Goal: Communication & Community: Answer question/provide support

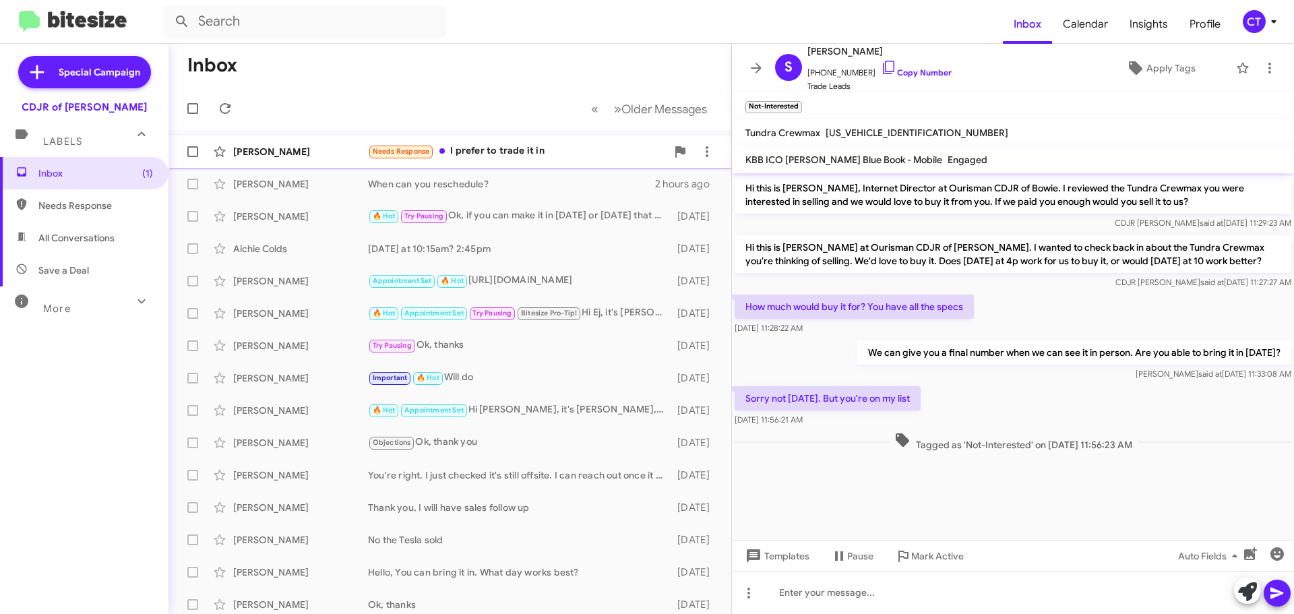
click at [517, 152] on div "Needs Response I prefer to trade it in" at bounding box center [517, 151] width 298 height 15
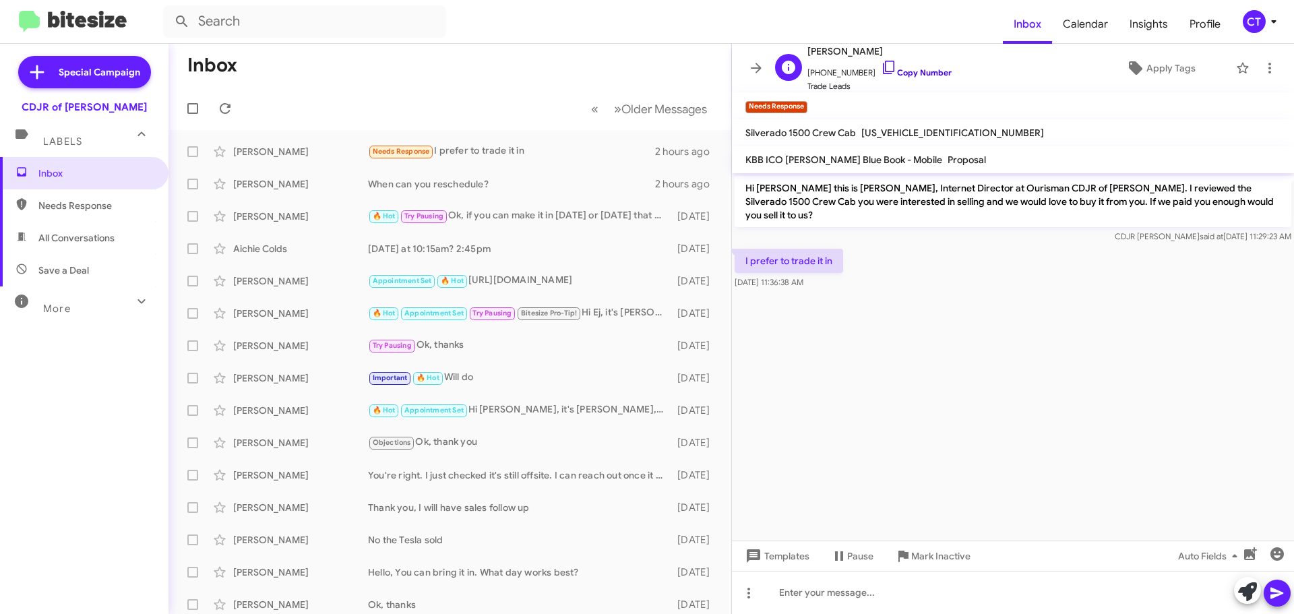
click at [881, 63] on icon at bounding box center [889, 67] width 16 height 16
click at [881, 67] on icon at bounding box center [889, 67] width 16 height 16
click at [881, 65] on icon at bounding box center [889, 67] width 16 height 16
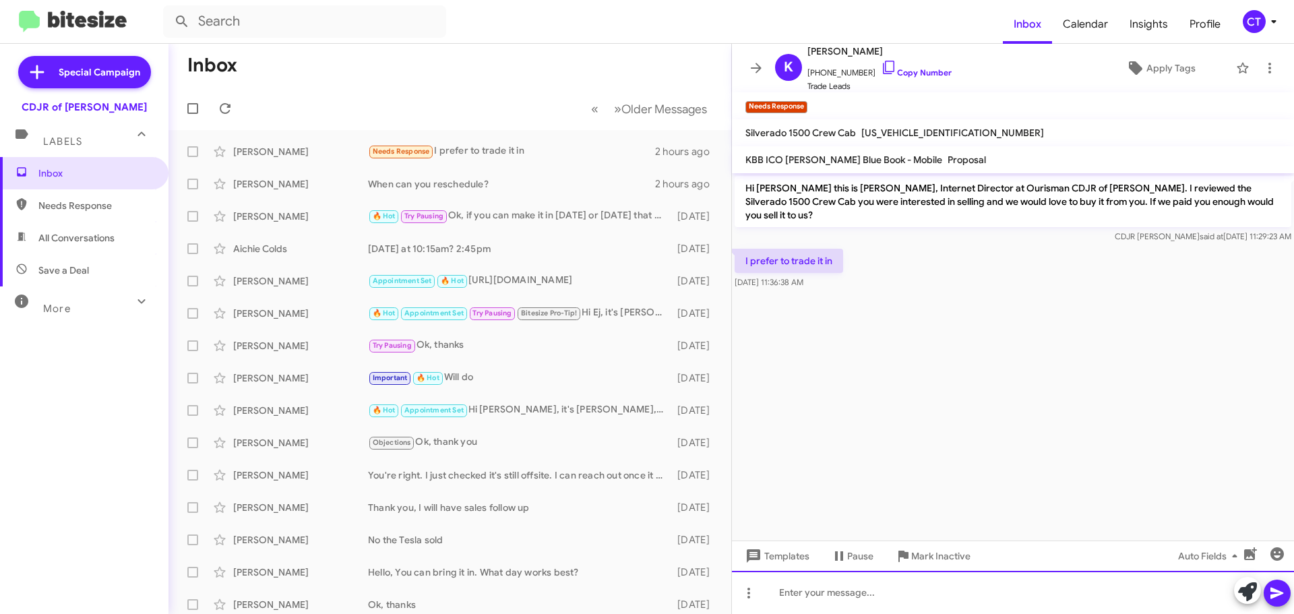
drag, startPoint x: 912, startPoint y: 591, endPoint x: 937, endPoint y: 591, distance: 24.9
click at [912, 590] on div at bounding box center [1013, 592] width 562 height 43
click at [866, 592] on div "Great! Are you opent o a different truck?" at bounding box center [1013, 592] width 562 height 43
click at [876, 594] on div "Great! Are you open t o a different truck?" at bounding box center [1013, 592] width 562 height 43
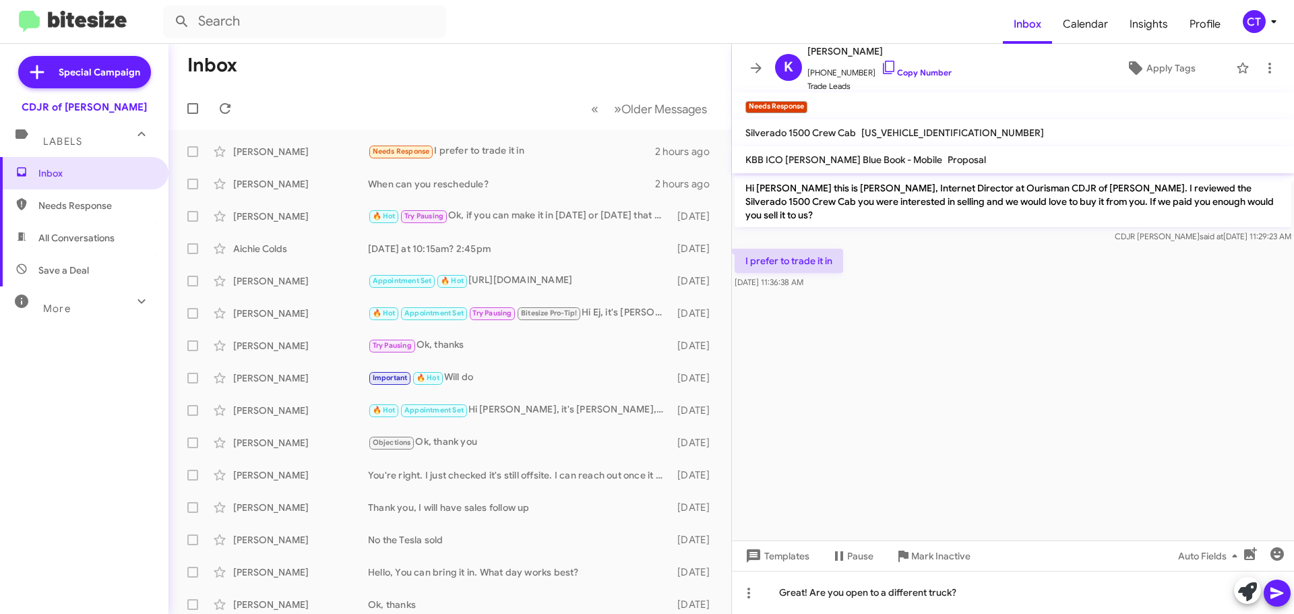
click at [1278, 592] on icon at bounding box center [1276, 592] width 13 height 11
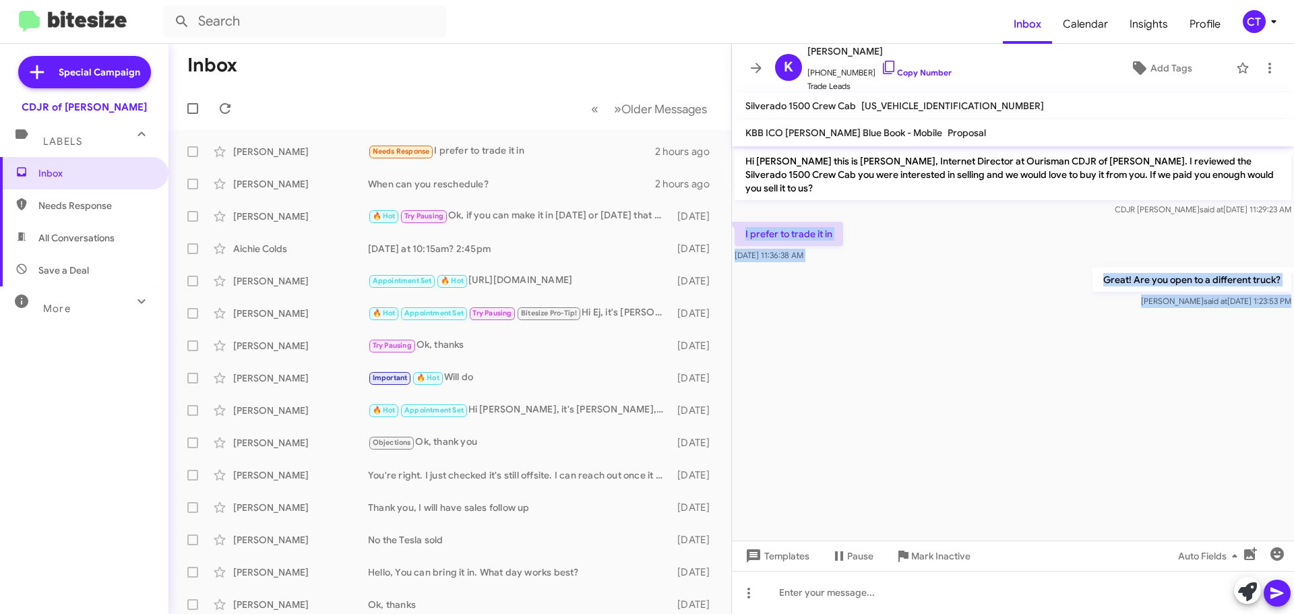
drag, startPoint x: 739, startPoint y: 214, endPoint x: 1139, endPoint y: 325, distance: 415.3
click at [1139, 325] on cdk-virtual-scroll-viewport "Hi Kamel this is Ciara Taylor, Internet Director at Ourisman CDJR of Bowie. I r…" at bounding box center [1013, 343] width 562 height 394
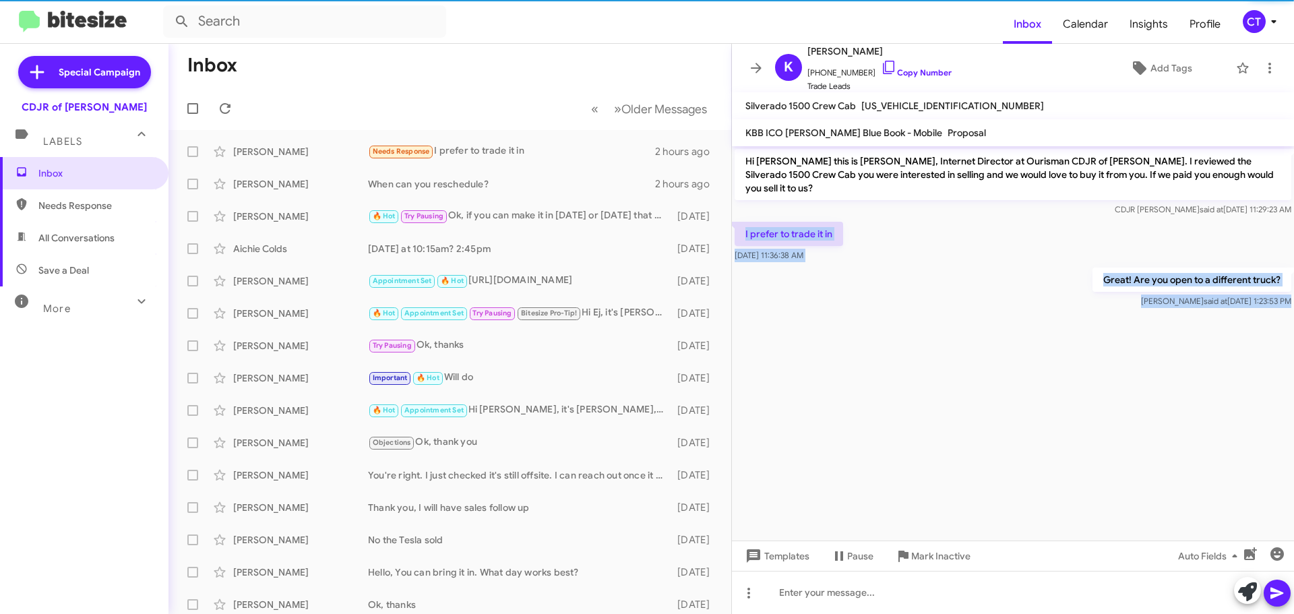
copy div "I prefer to trade it in Oct 13, 2025, 11:36:38 AM Great! Are you open to a diff…"
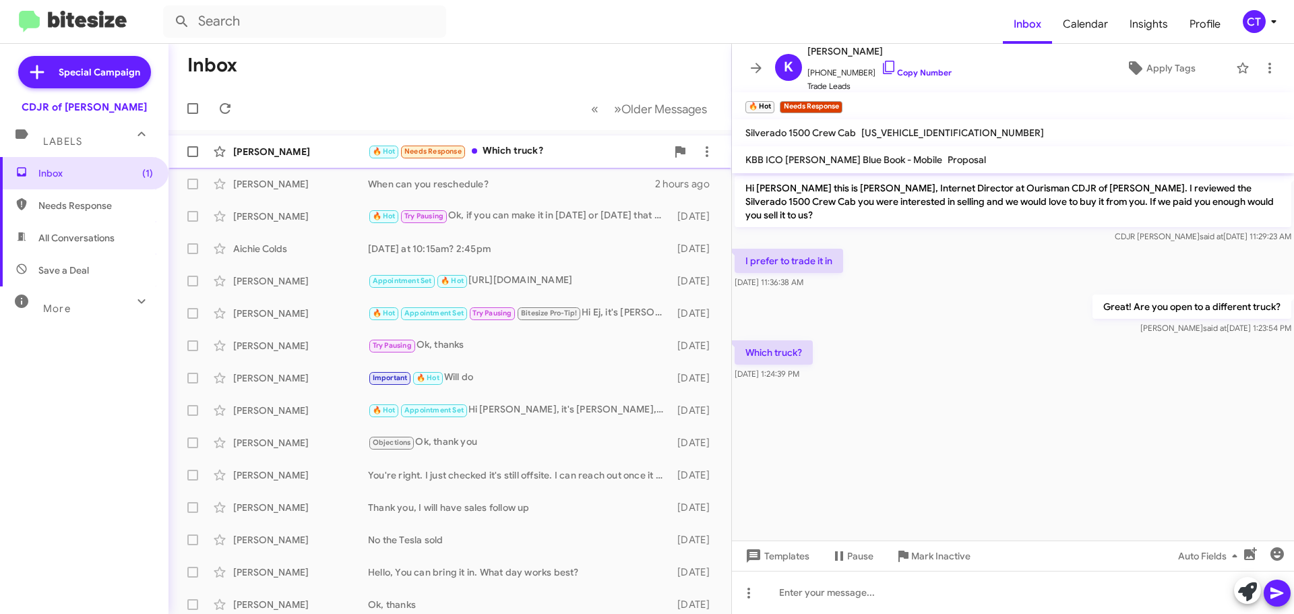
click at [503, 156] on div "🔥 Hot Needs Response Which truck?" at bounding box center [517, 151] width 298 height 15
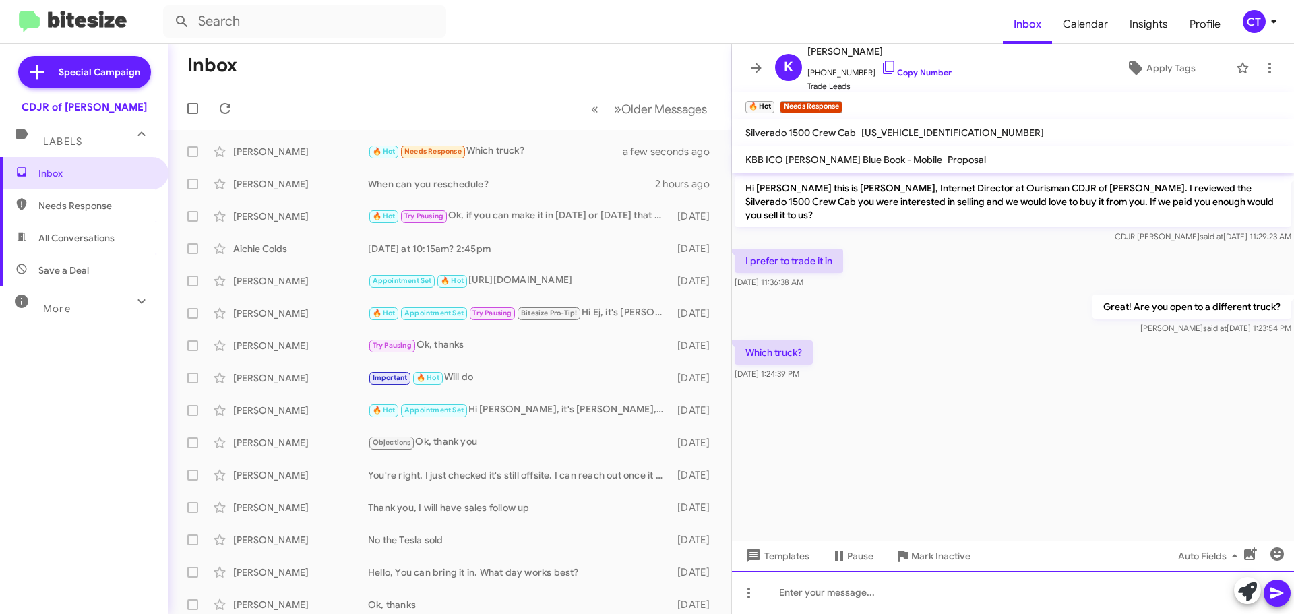
click at [831, 589] on div at bounding box center [1013, 592] width 562 height 43
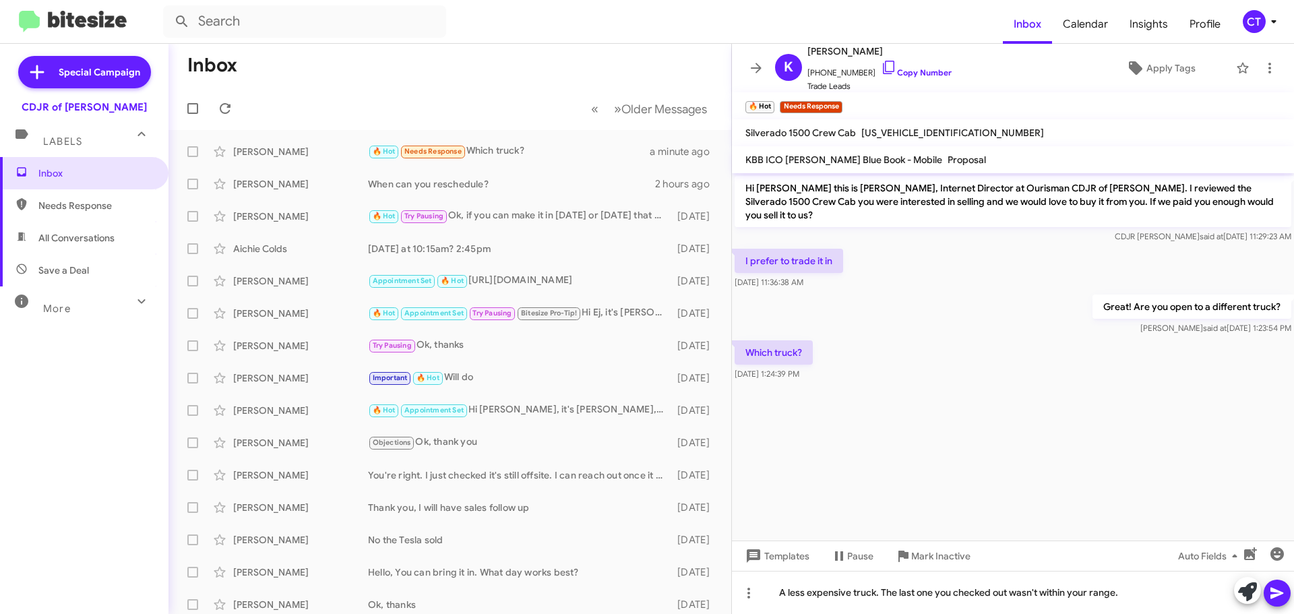
click at [1272, 594] on icon at bounding box center [1276, 592] width 13 height 11
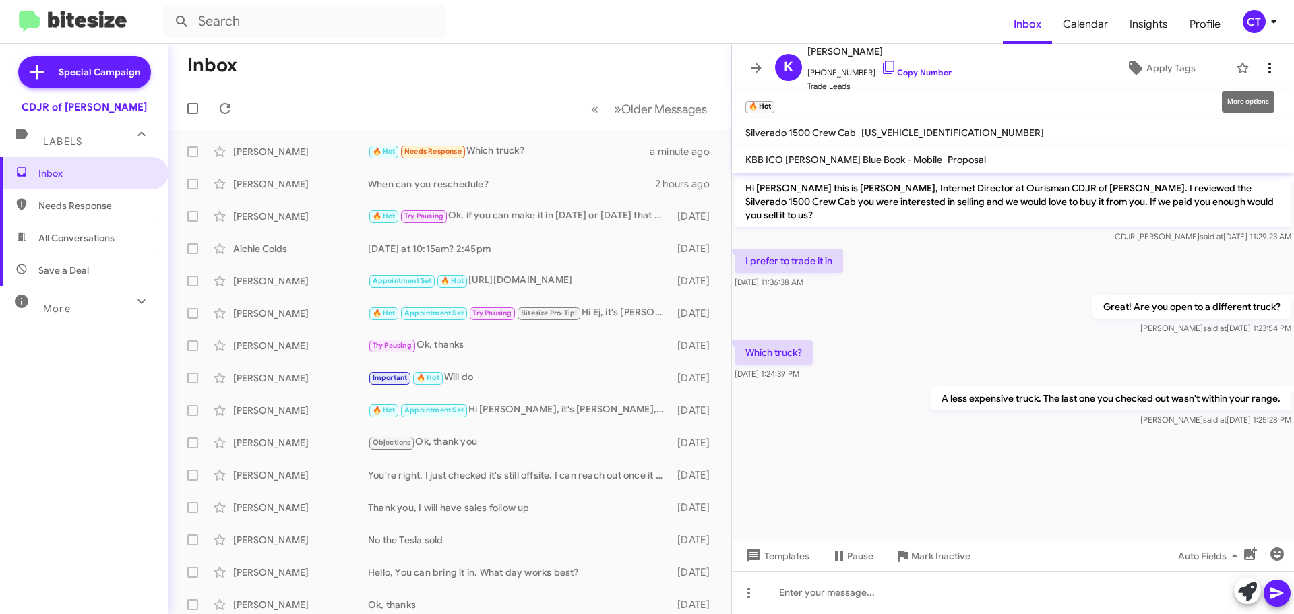
click at [1263, 65] on icon at bounding box center [1269, 68] width 16 height 16
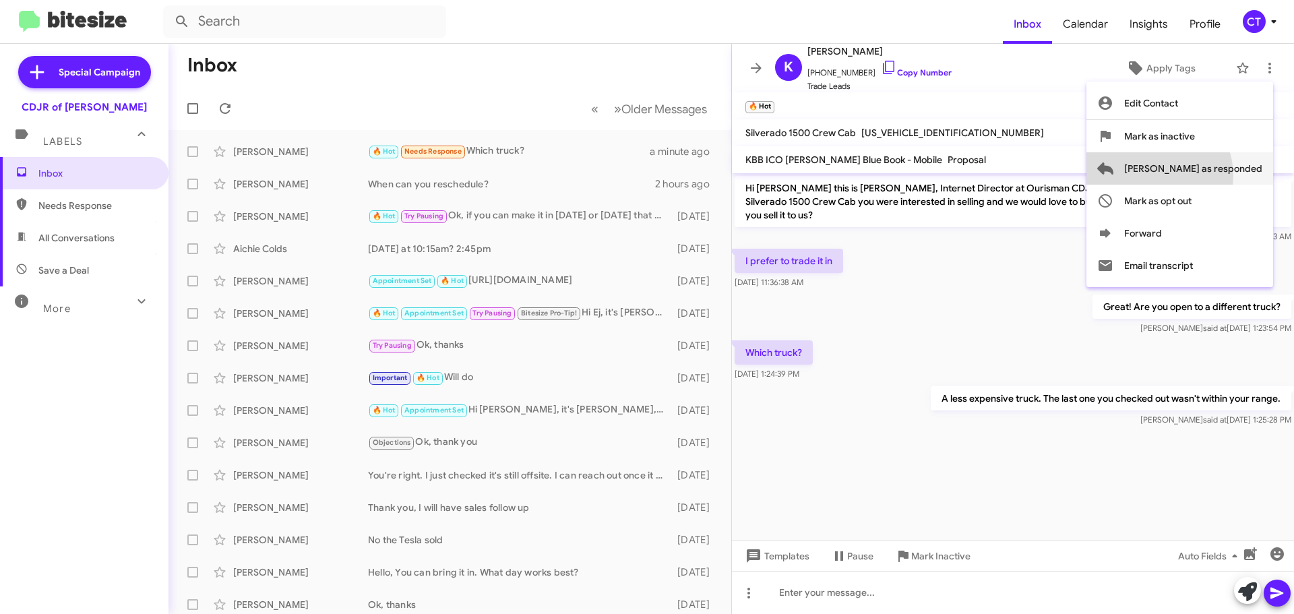
click at [1212, 174] on span "Mark as responded" at bounding box center [1193, 168] width 138 height 32
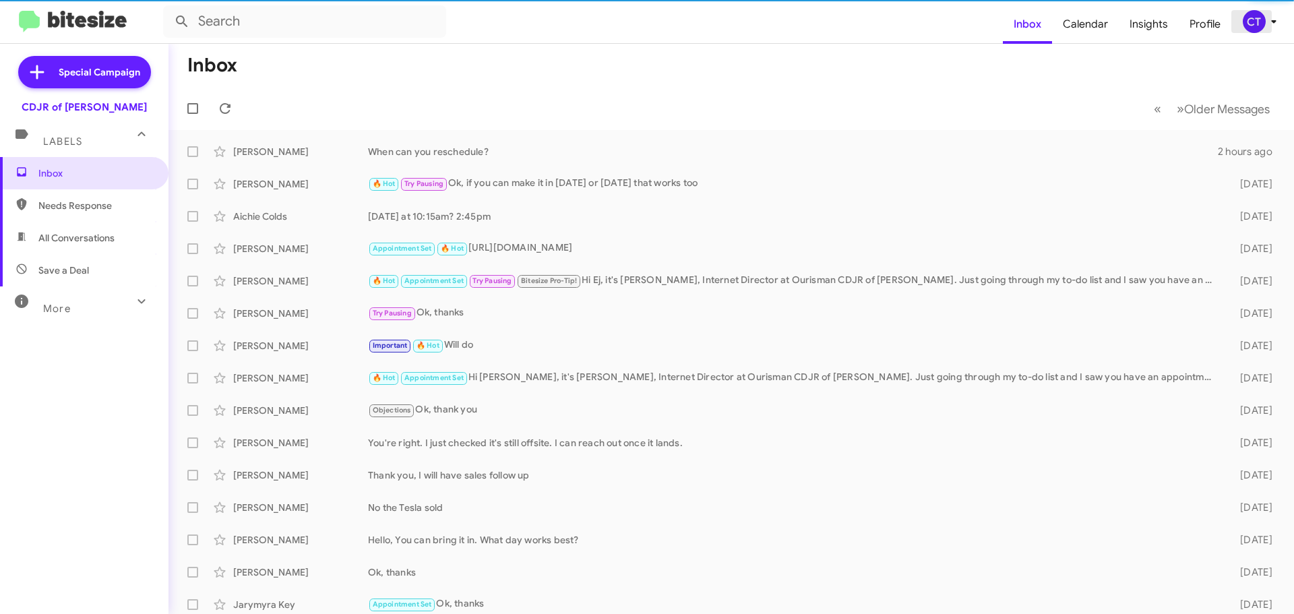
click at [1273, 27] on icon at bounding box center [1273, 21] width 16 height 16
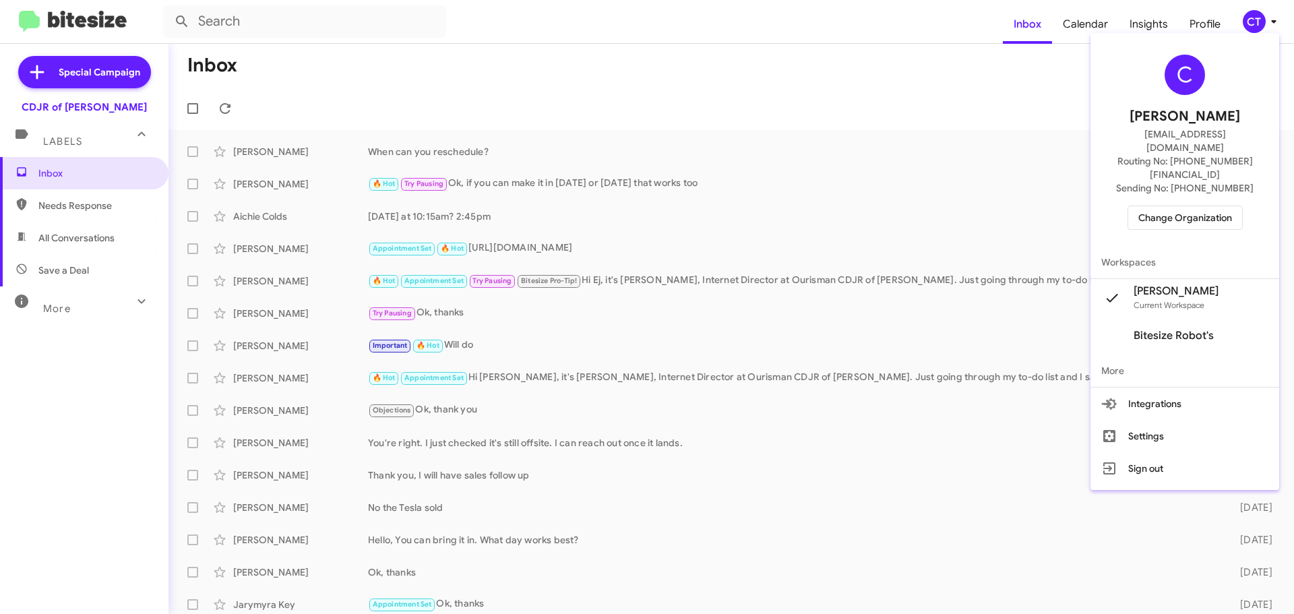
click at [1166, 206] on span "Change Organization" at bounding box center [1185, 217] width 94 height 23
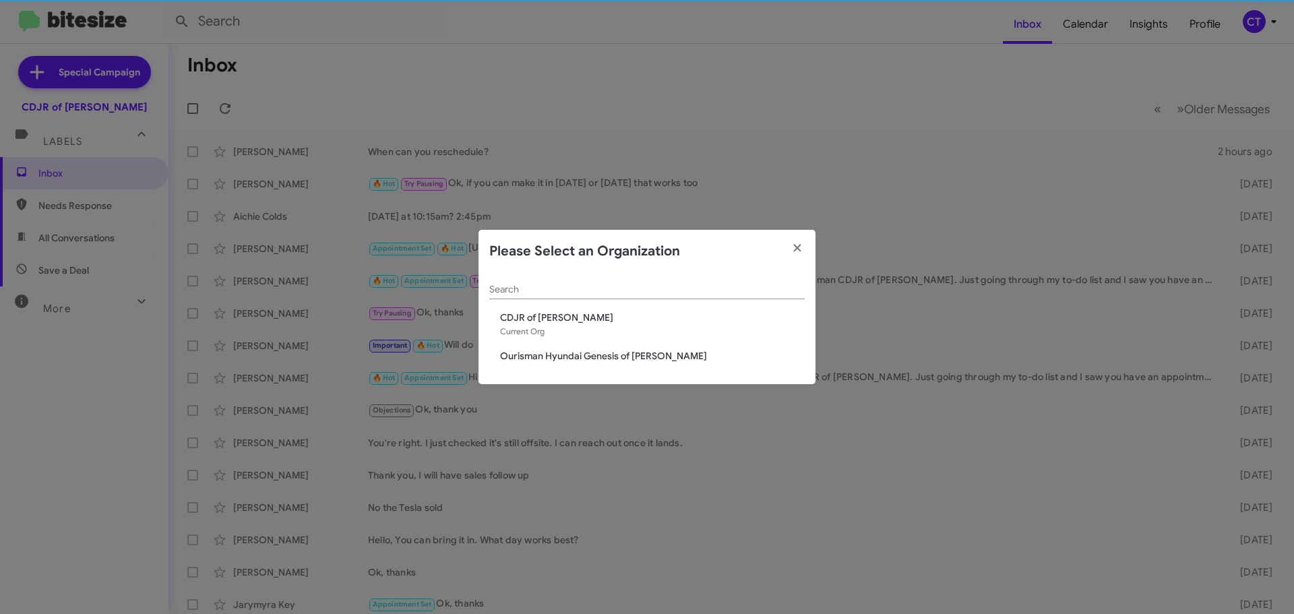
click at [525, 356] on span "Ourisman Hyundai Genesis of [PERSON_NAME]" at bounding box center [652, 355] width 305 height 13
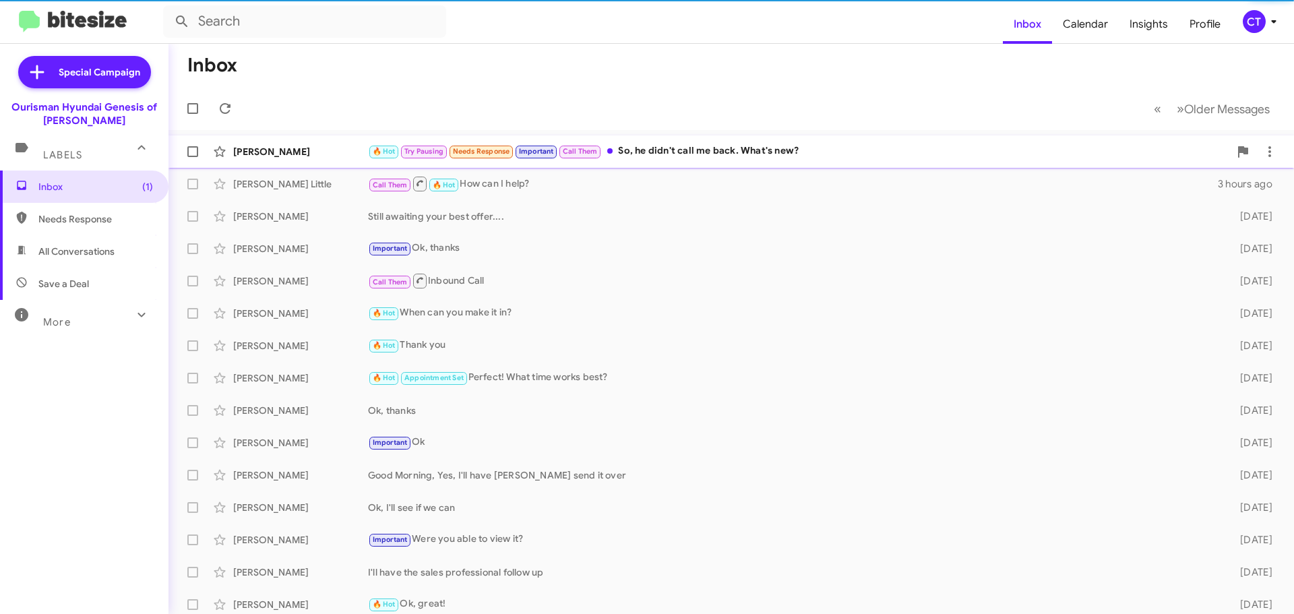
click at [755, 148] on div "🔥 Hot Try Pausing Needs Response Important Call Them So, he didn't call me back…" at bounding box center [798, 151] width 861 height 15
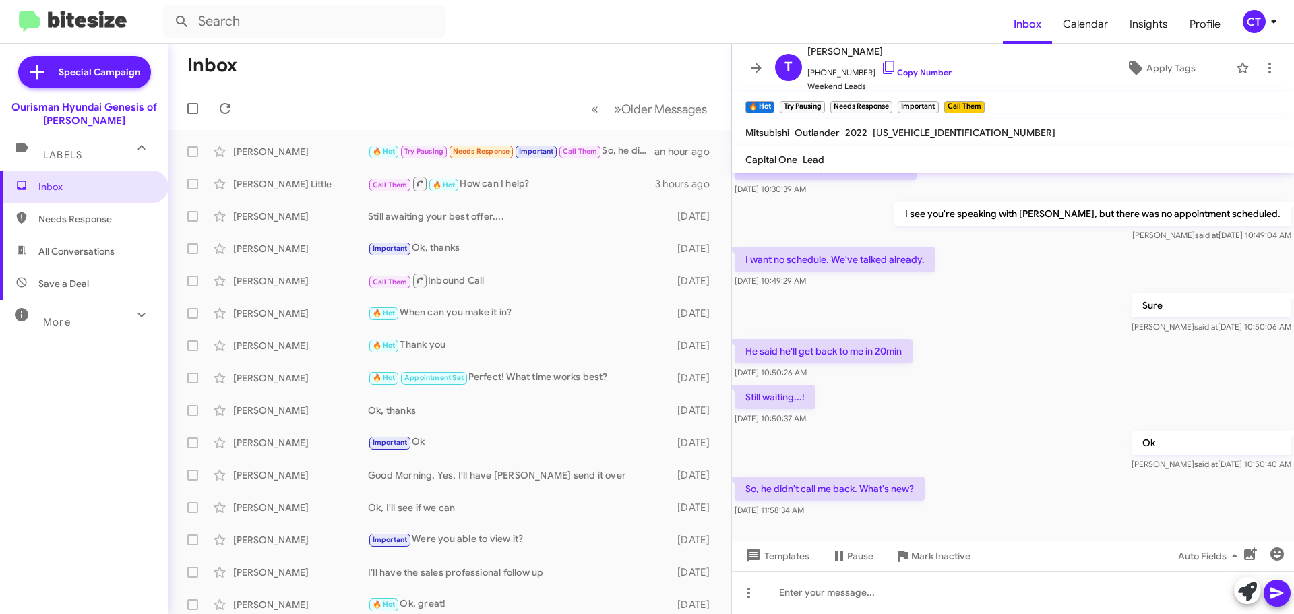
scroll to position [89, 0]
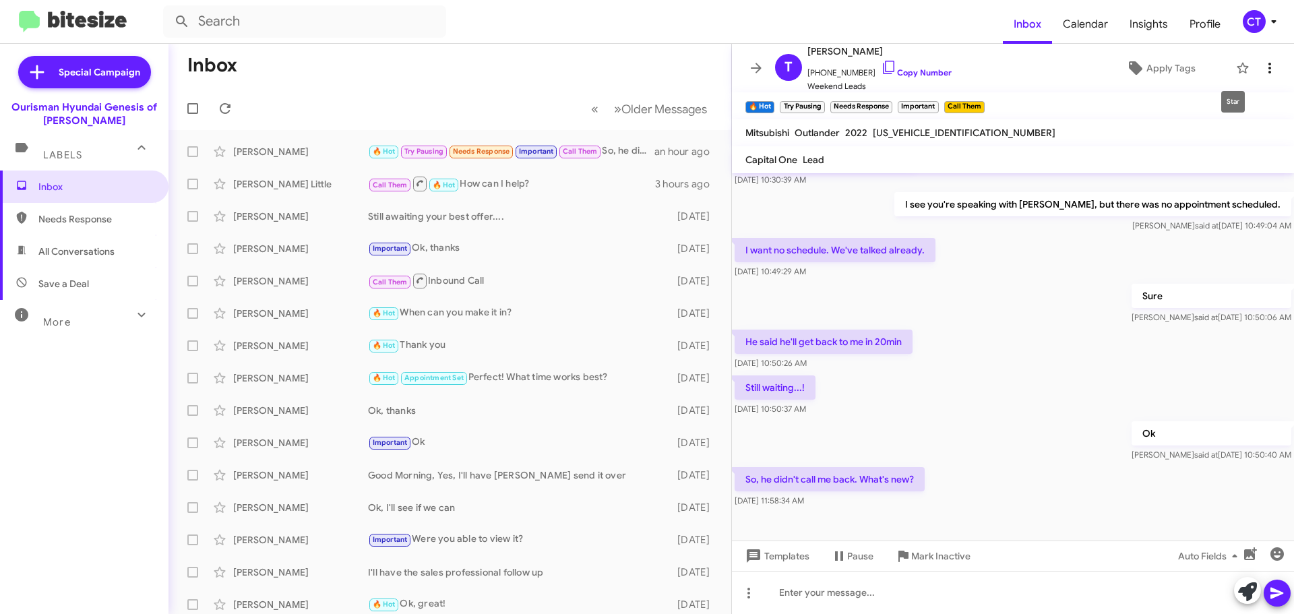
click at [1261, 55] on button at bounding box center [1269, 68] width 27 height 27
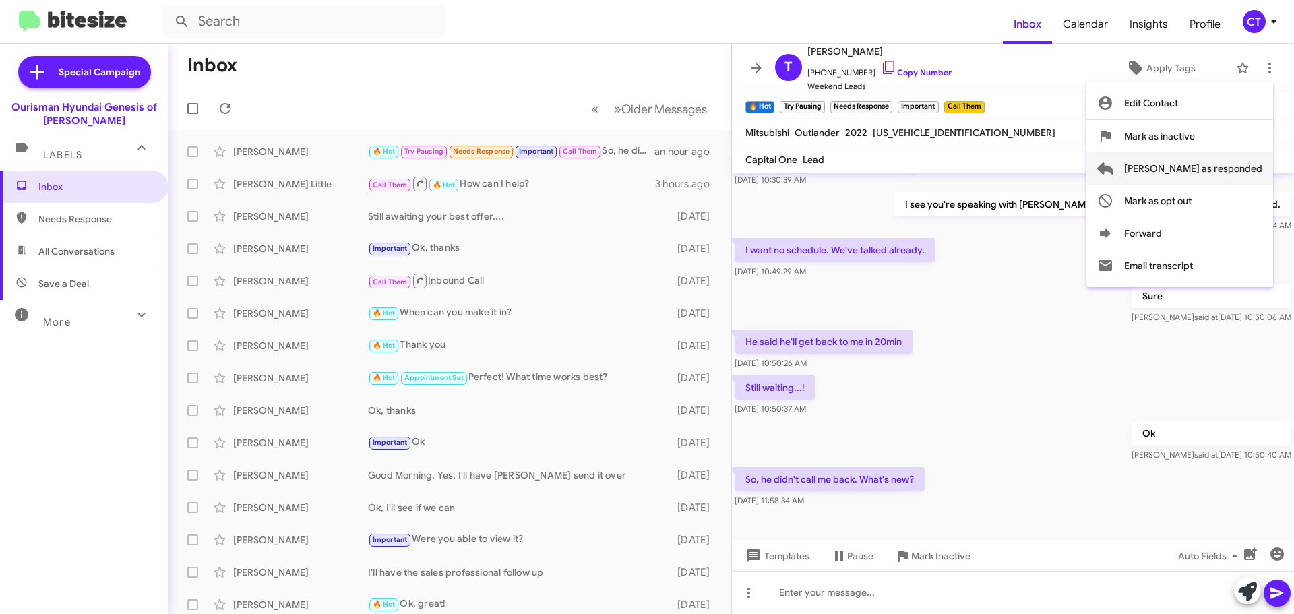
click at [1234, 162] on span "[PERSON_NAME] as responded" at bounding box center [1193, 168] width 138 height 32
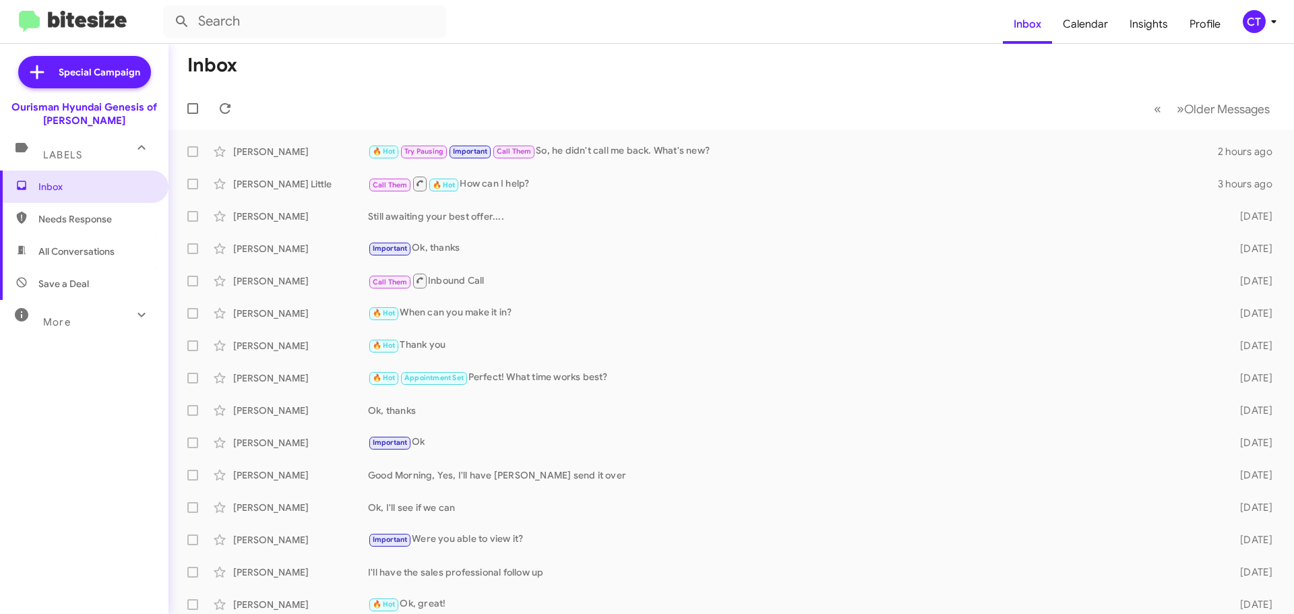
click at [1266, 18] on icon at bounding box center [1273, 21] width 16 height 16
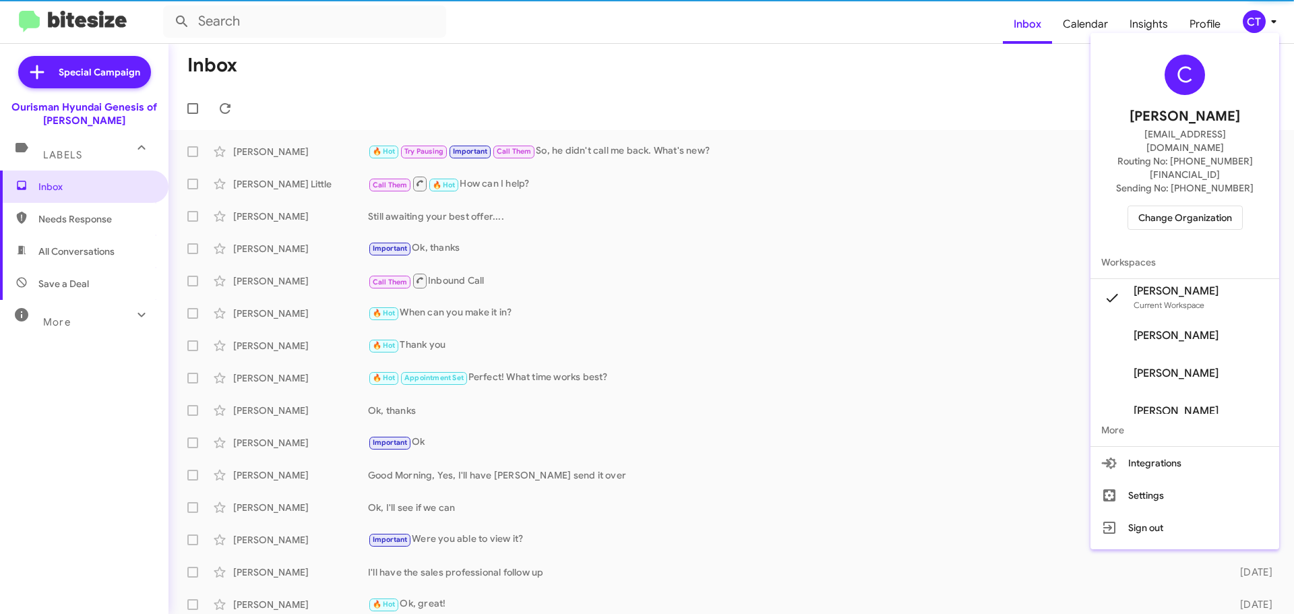
click at [1153, 203] on div "C Ciara Taylor ctaylor@ourismancars.com Routing No: +1 (301) 390-0880 Sending N…" at bounding box center [1184, 142] width 189 height 208
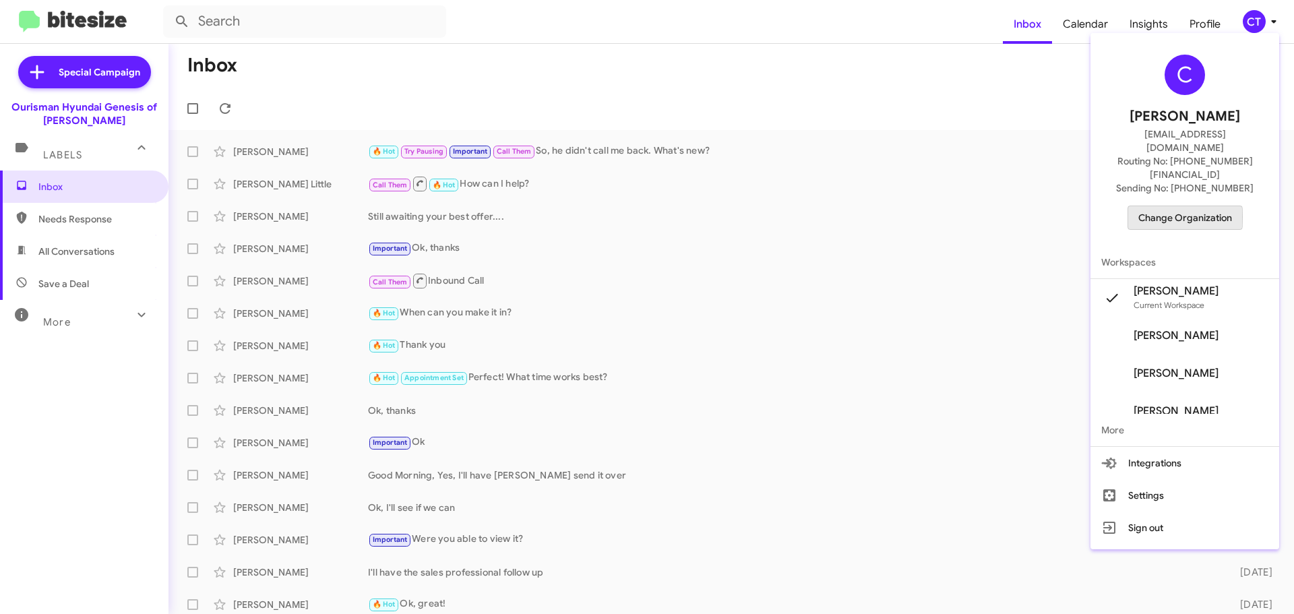
click at [1153, 206] on span "Change Organization" at bounding box center [1185, 217] width 94 height 23
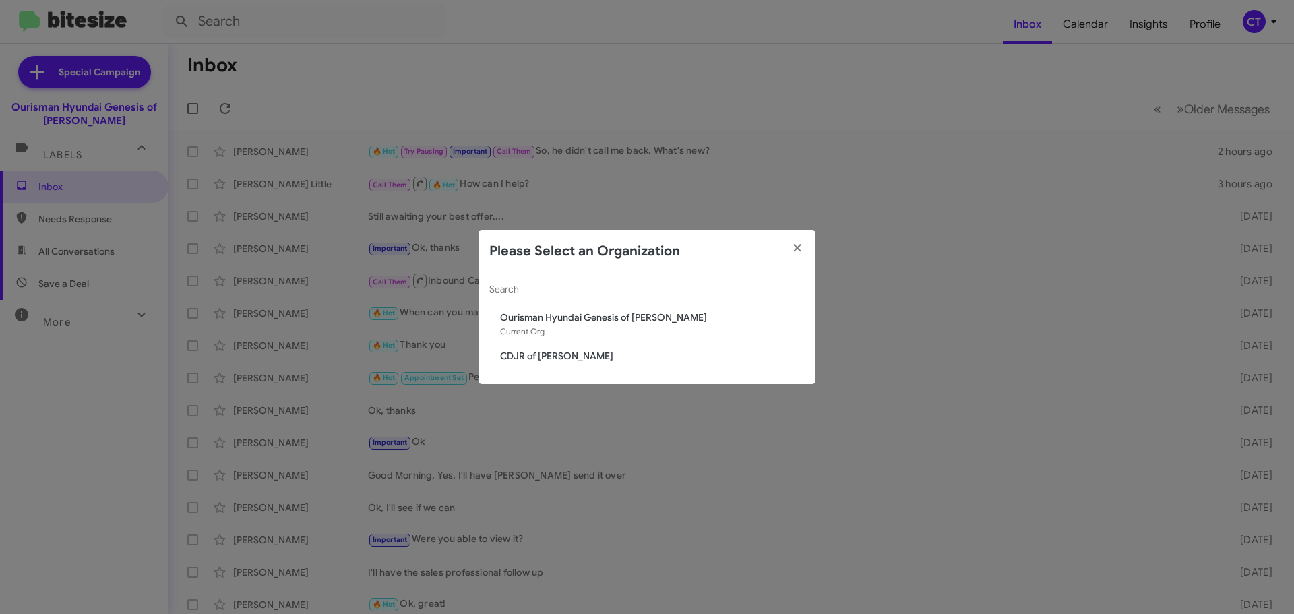
click at [562, 366] on div "Search Ourisman Hyundai Genesis of Bowie Current Org CDJR of Bowie" at bounding box center [646, 329] width 337 height 112
click at [559, 358] on span "CDJR of [PERSON_NAME]" at bounding box center [652, 355] width 305 height 13
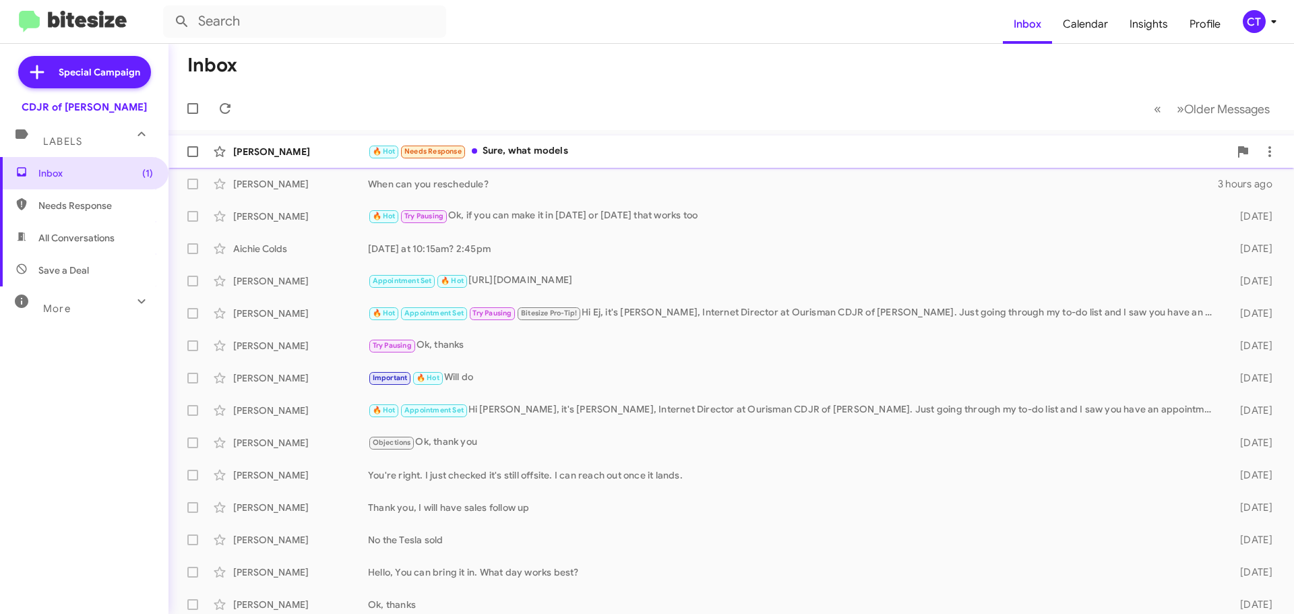
click at [605, 146] on div "🔥 Hot Needs Response Sure, what models" at bounding box center [798, 151] width 861 height 15
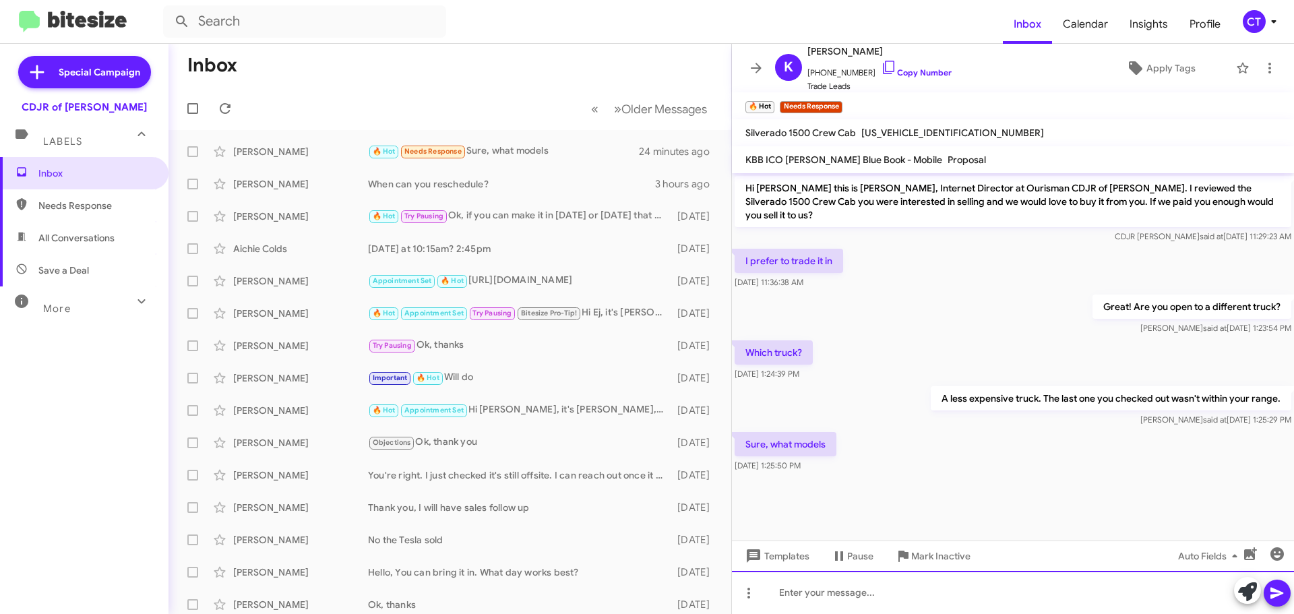
click at [841, 602] on div at bounding box center [1013, 592] width 562 height 43
click at [864, 595] on div at bounding box center [1013, 592] width 562 height 43
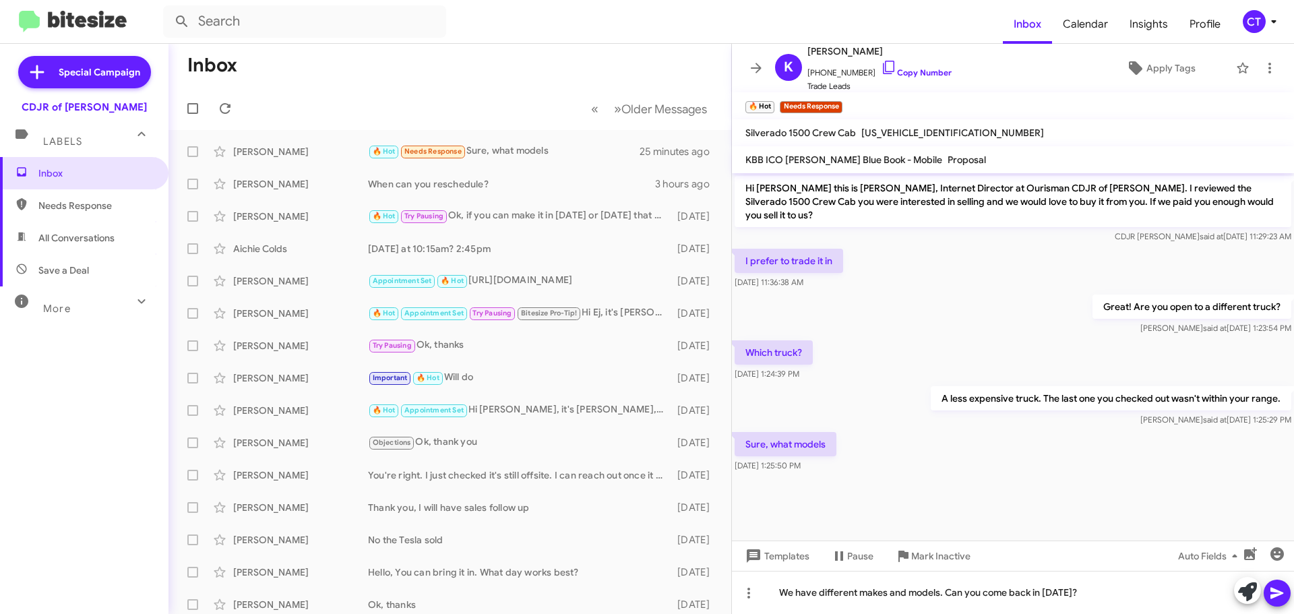
click at [1268, 593] on button at bounding box center [1276, 592] width 27 height 27
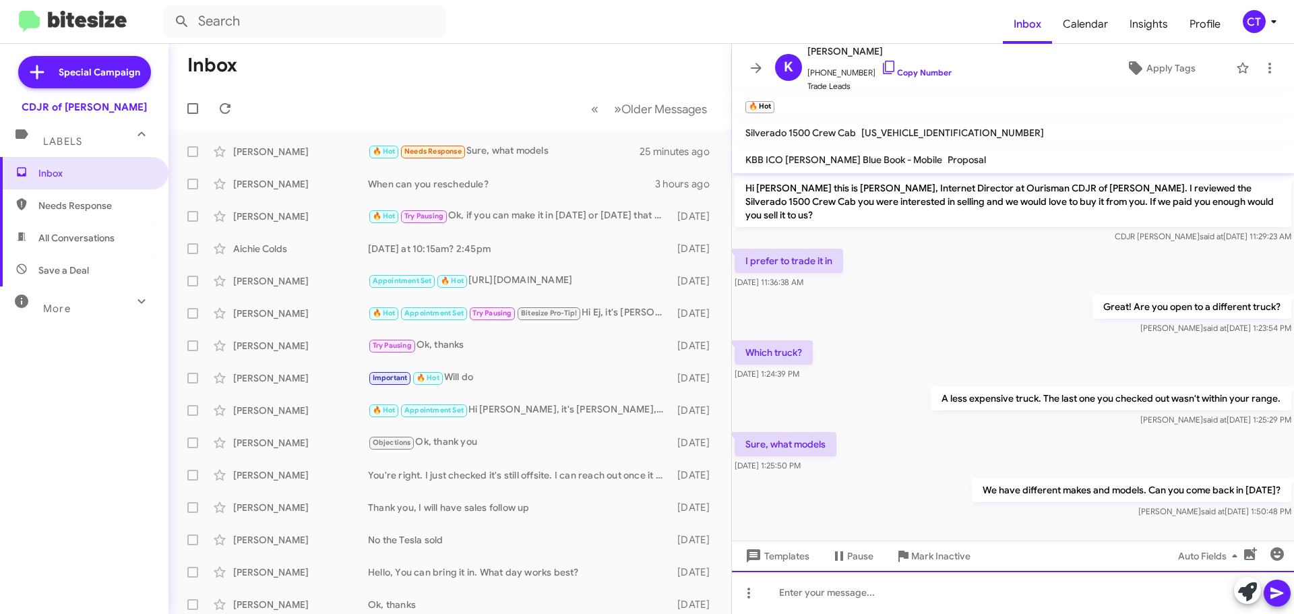
scroll to position [1, 0]
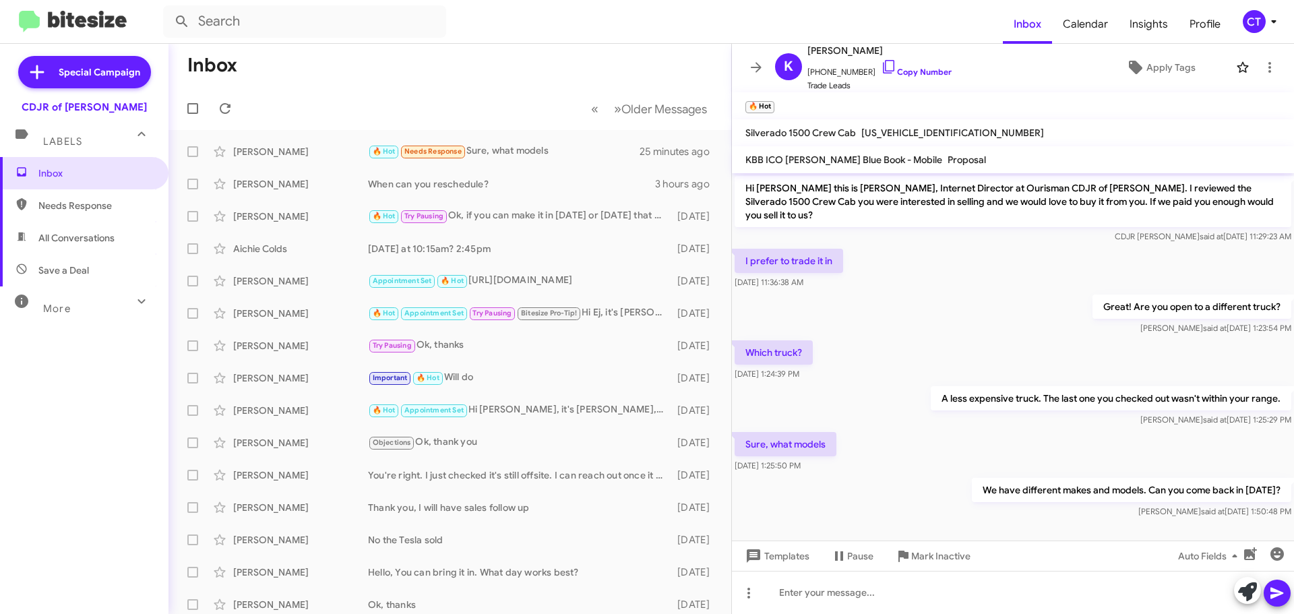
click at [1237, 53] on mat-toolbar "K Kamel Santamaria +17866064388 Copy Number Trade Leads Apply Tags" at bounding box center [1013, 68] width 562 height 49
click at [1267, 73] on icon at bounding box center [1269, 67] width 16 height 16
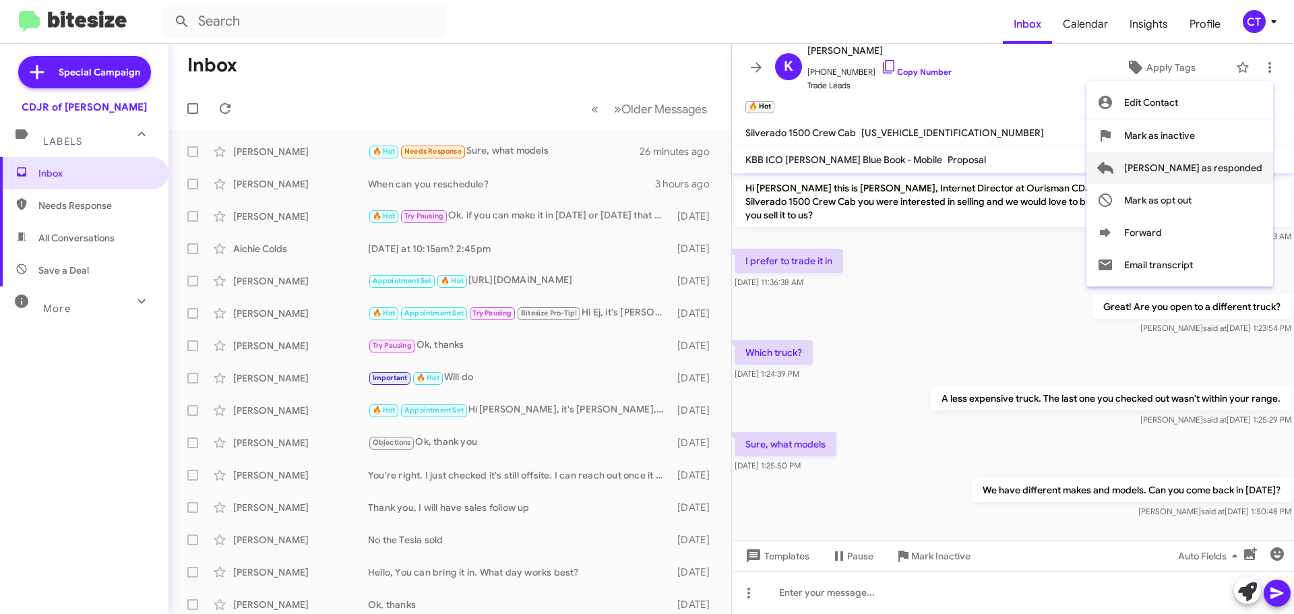
click at [1185, 182] on span "Mark as responded" at bounding box center [1193, 168] width 138 height 32
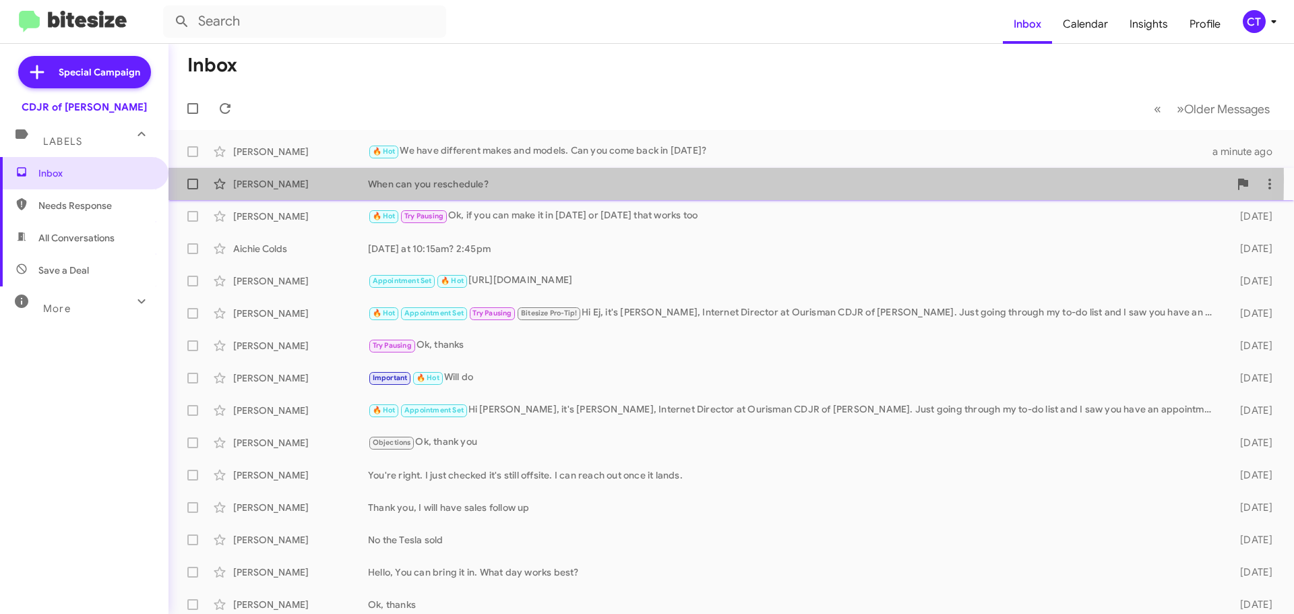
click at [507, 179] on div "When can you reschedule?" at bounding box center [798, 183] width 861 height 13
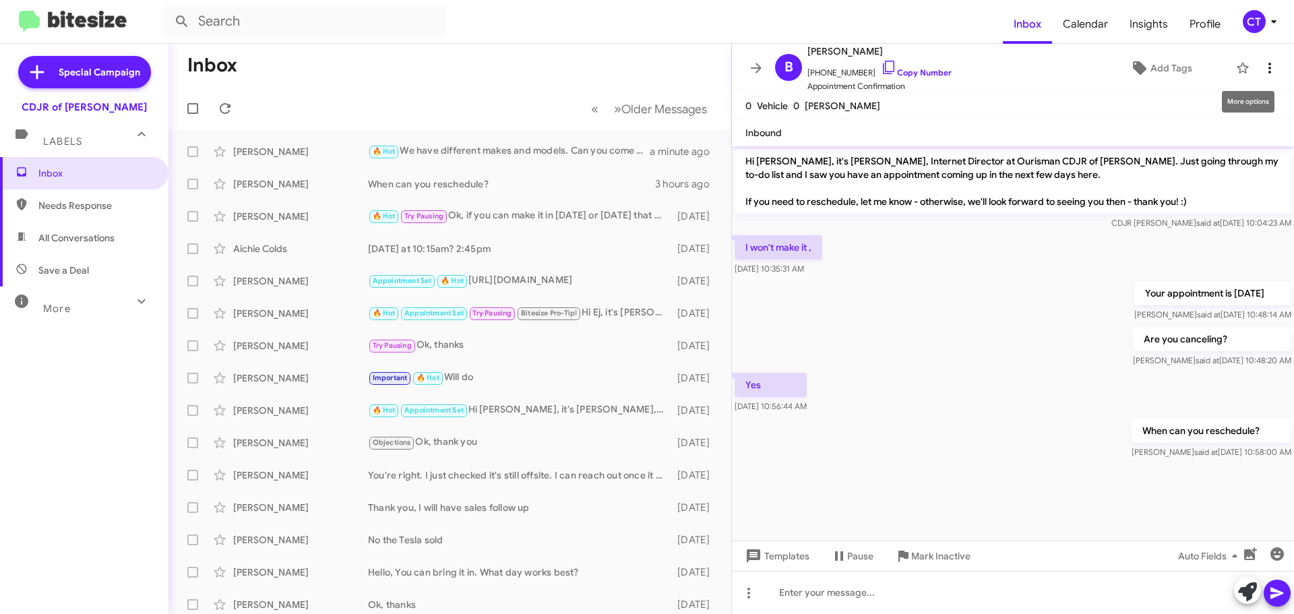
click at [1268, 63] on icon at bounding box center [1269, 68] width 3 height 11
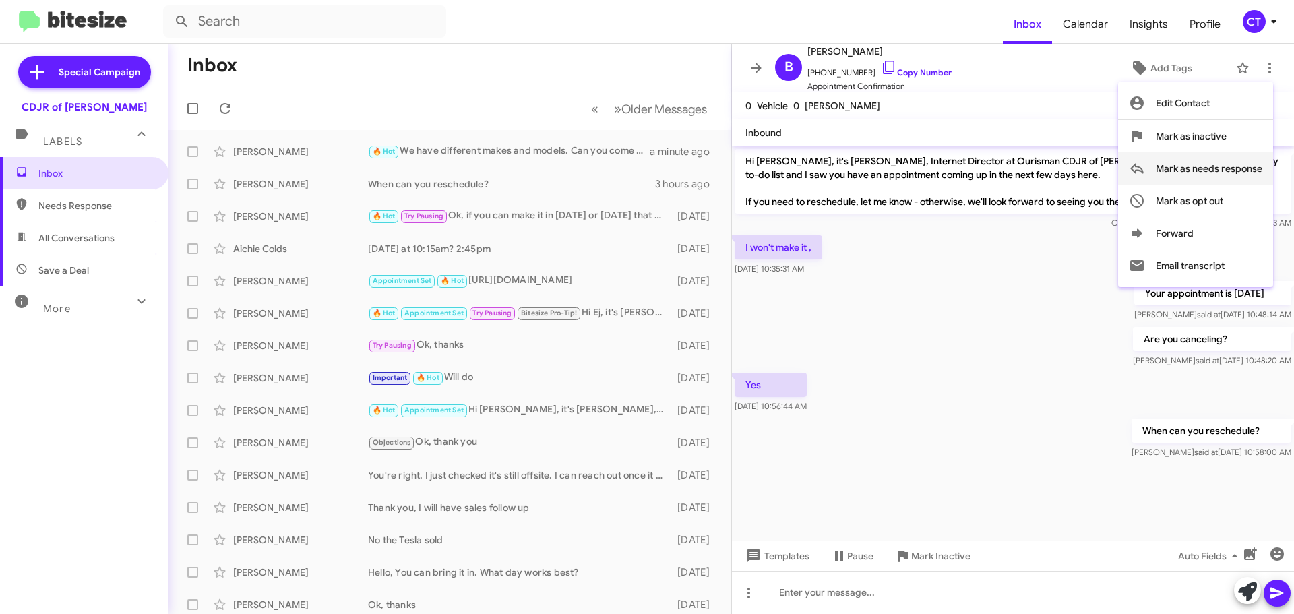
click at [1205, 168] on span "Mark as needs response" at bounding box center [1208, 168] width 106 height 32
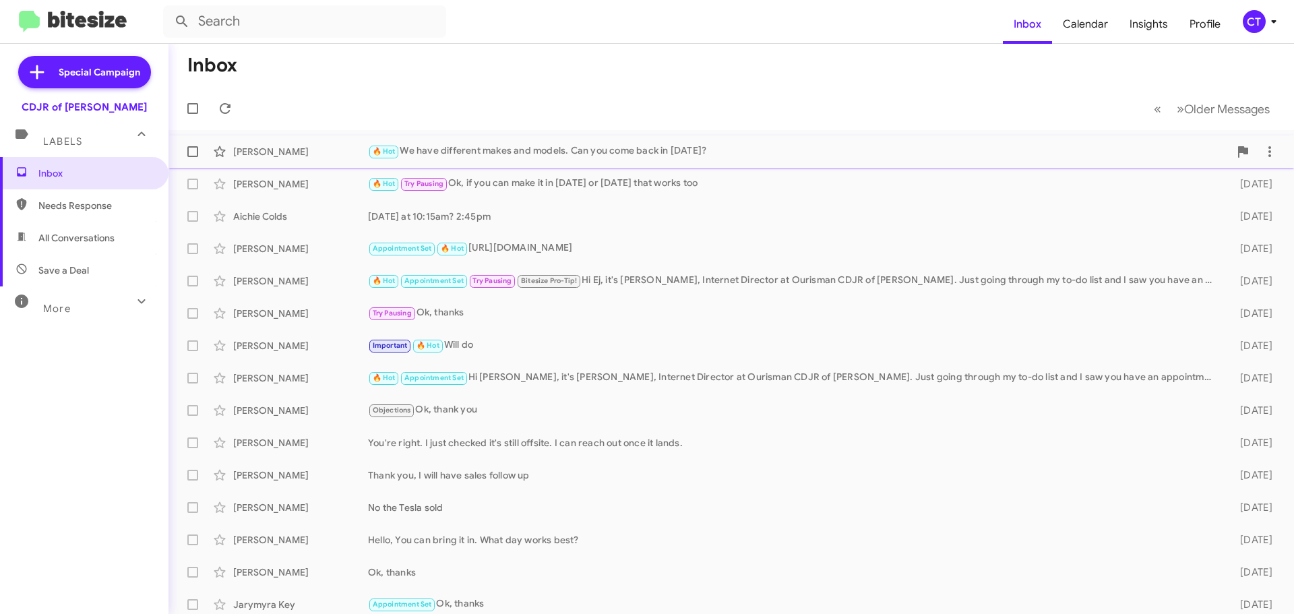
click at [573, 140] on div "Kamel Santamaria 🔥 Hot We have different makes and models. Can you come back in…" at bounding box center [731, 151] width 1104 height 27
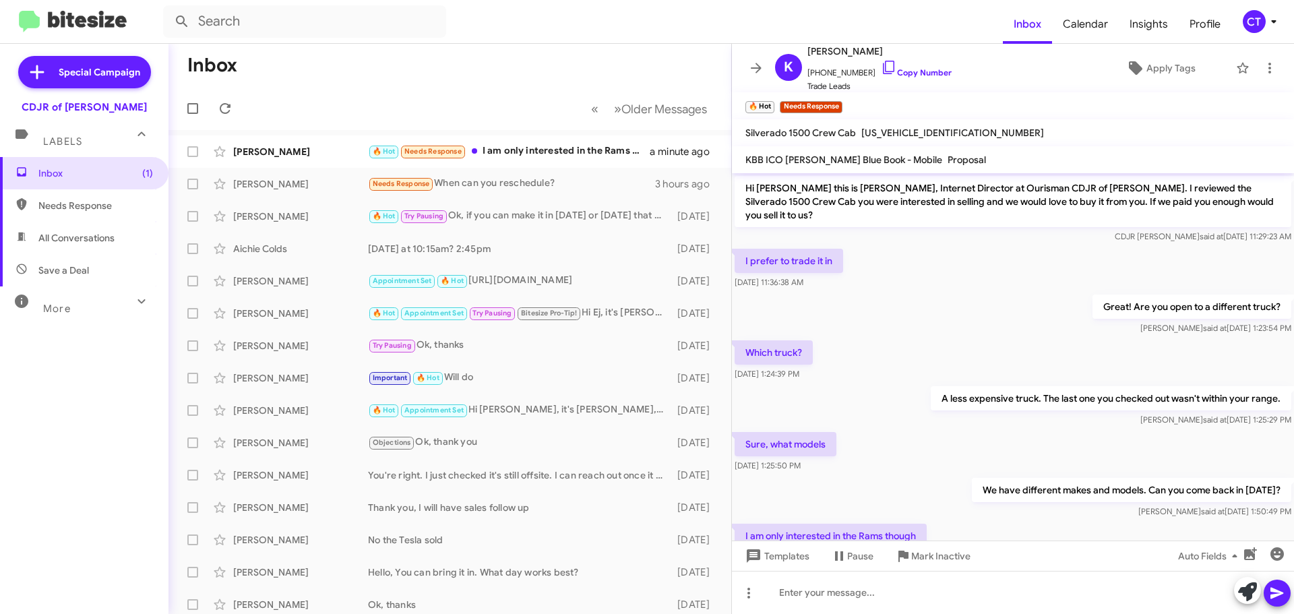
scroll to position [40, 0]
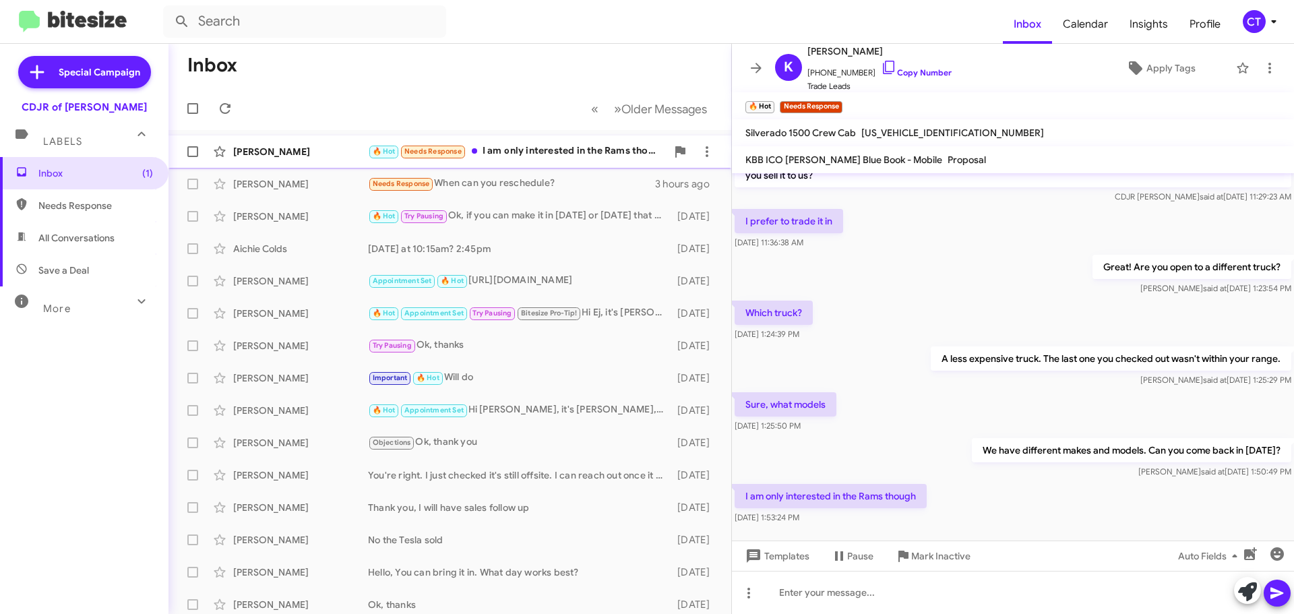
click at [549, 150] on div "🔥 Hot Needs Response I am only interested in the Rams though" at bounding box center [517, 151] width 298 height 15
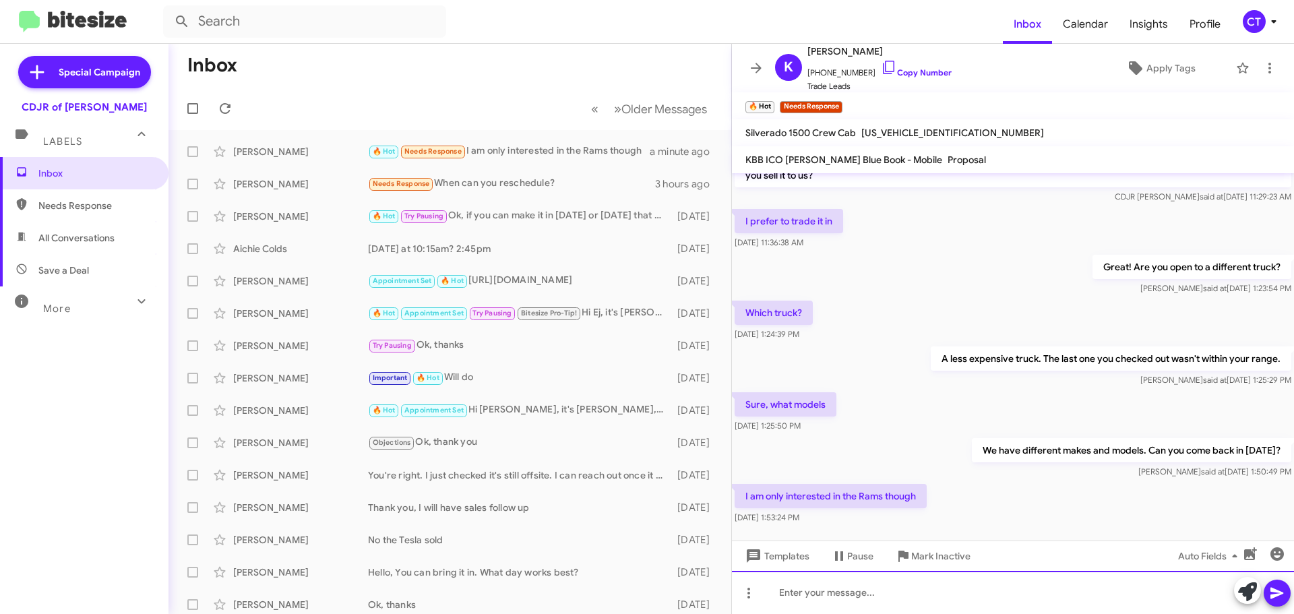
click at [862, 600] on div at bounding box center [1013, 592] width 562 height 43
click at [985, 593] on div "Ok,we have them here. We just need ou to finmd a cheaper one, or move your budg…" at bounding box center [1013, 592] width 562 height 43
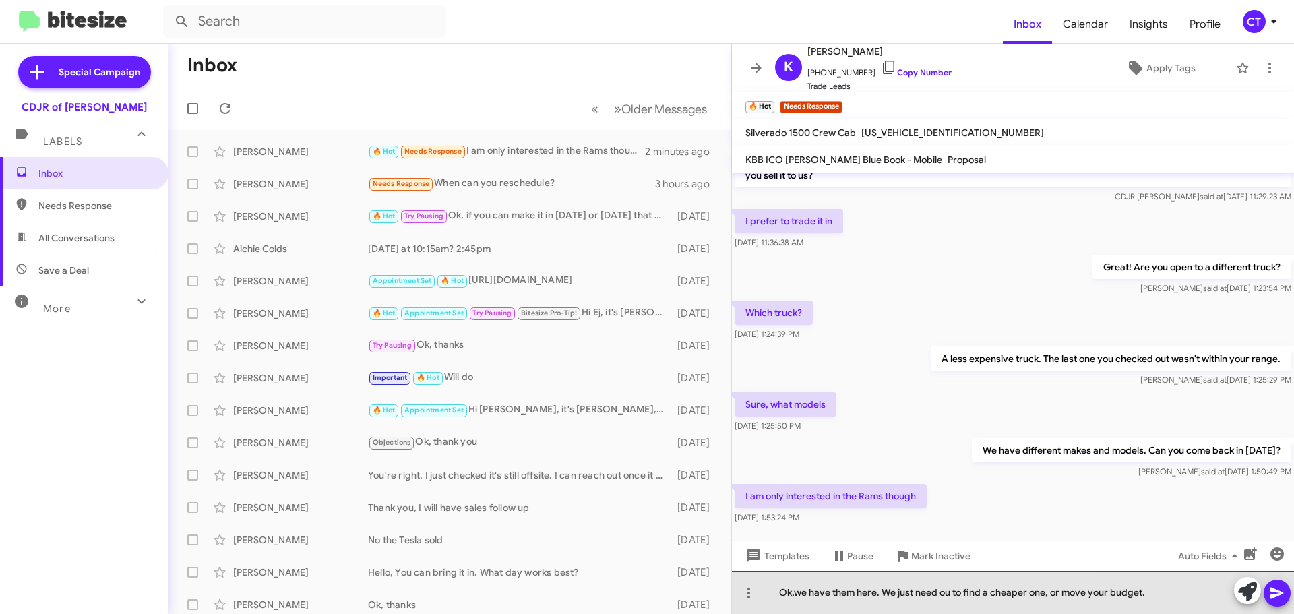
click at [940, 595] on div "Ok,we have them here. We just need ou to find a cheaper one, or move your budge…" at bounding box center [1013, 592] width 562 height 43
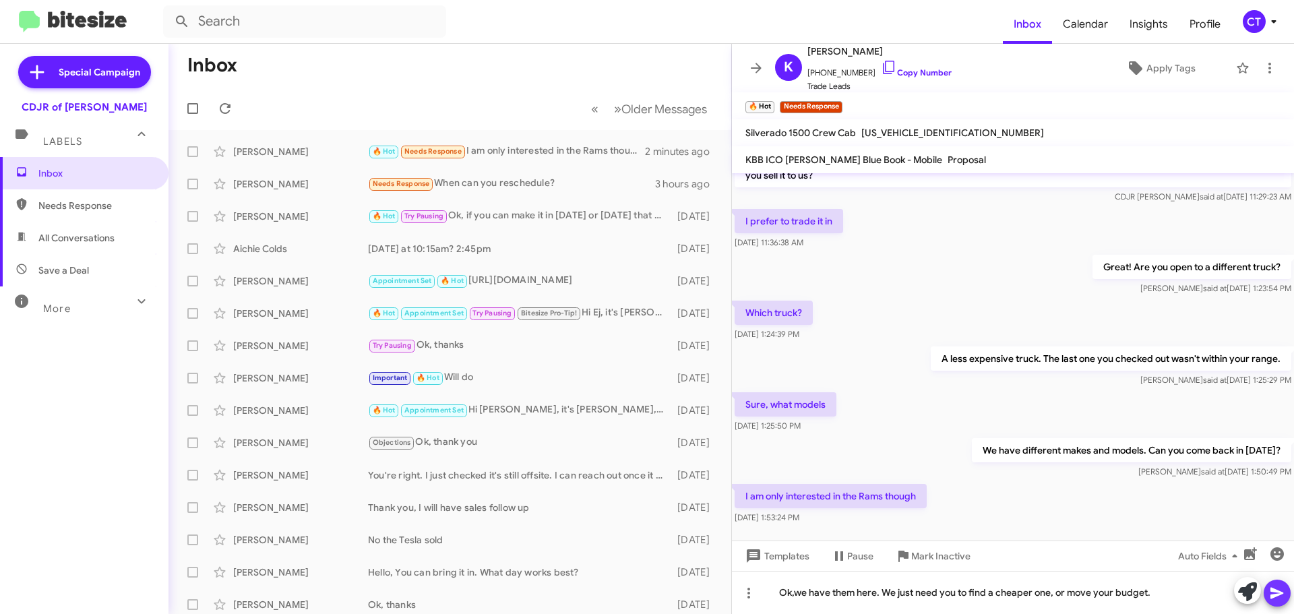
click at [1273, 594] on icon at bounding box center [1276, 592] width 13 height 11
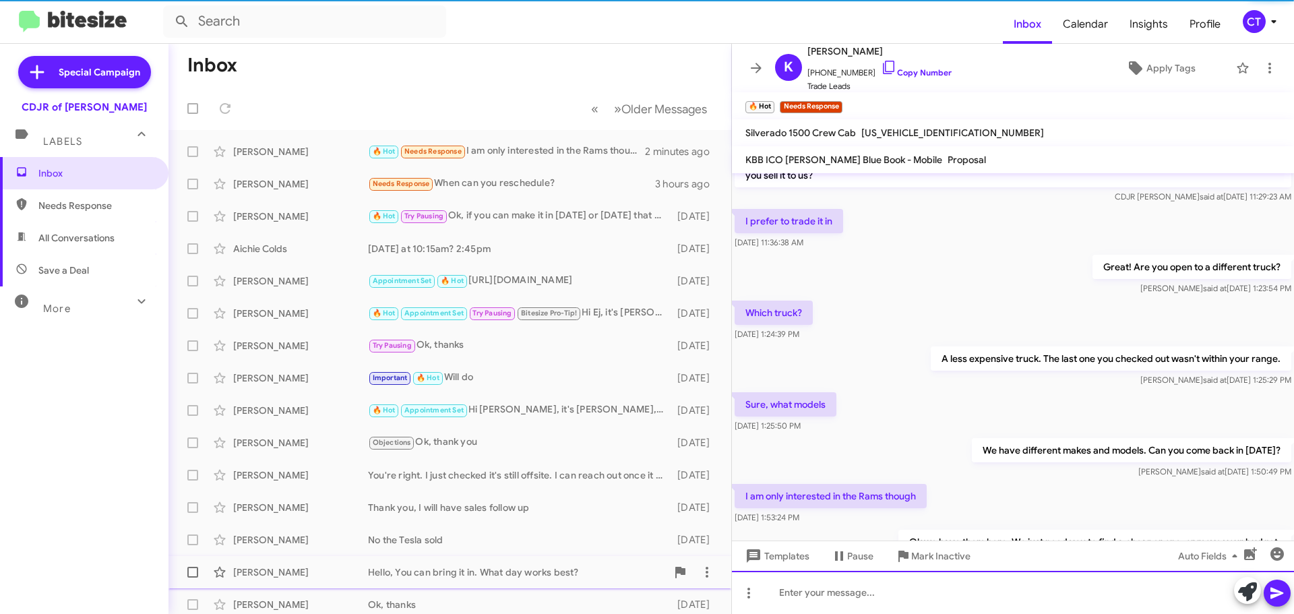
scroll to position [89, 0]
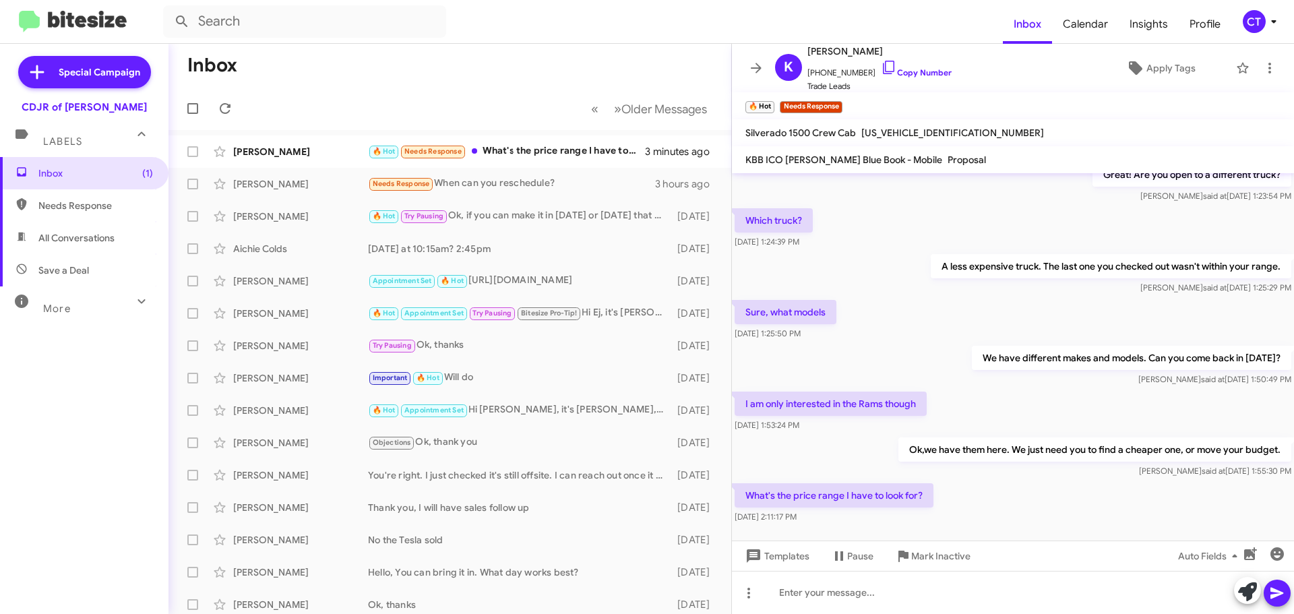
scroll to position [138, 0]
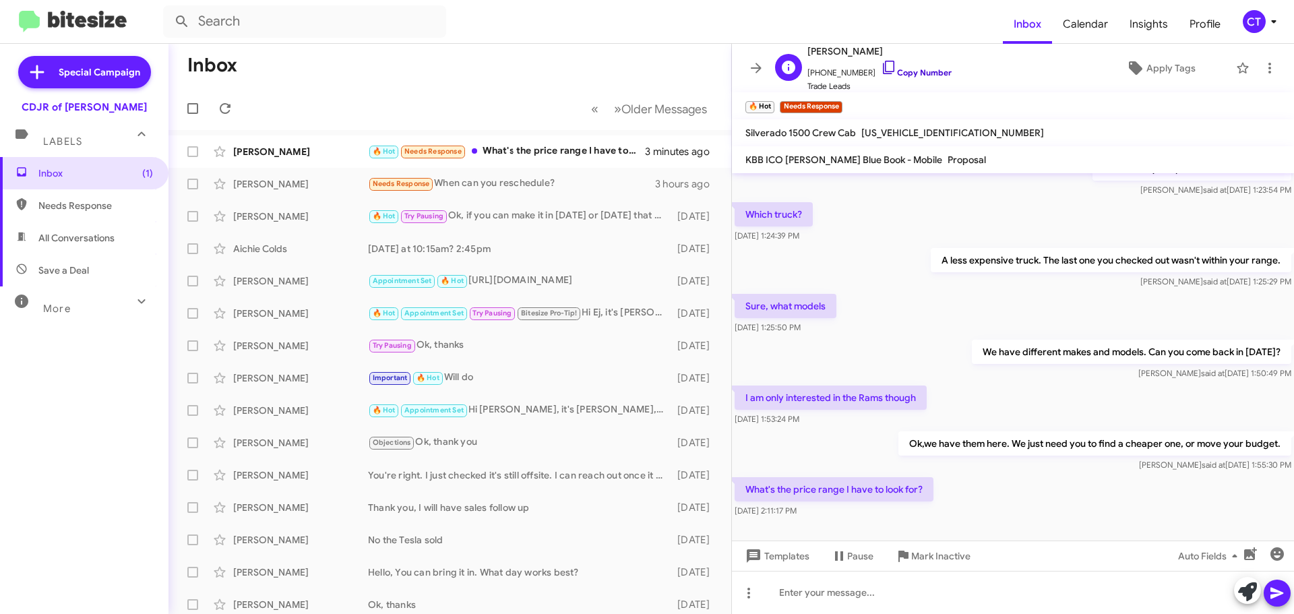
click at [881, 62] on icon at bounding box center [889, 67] width 16 height 16
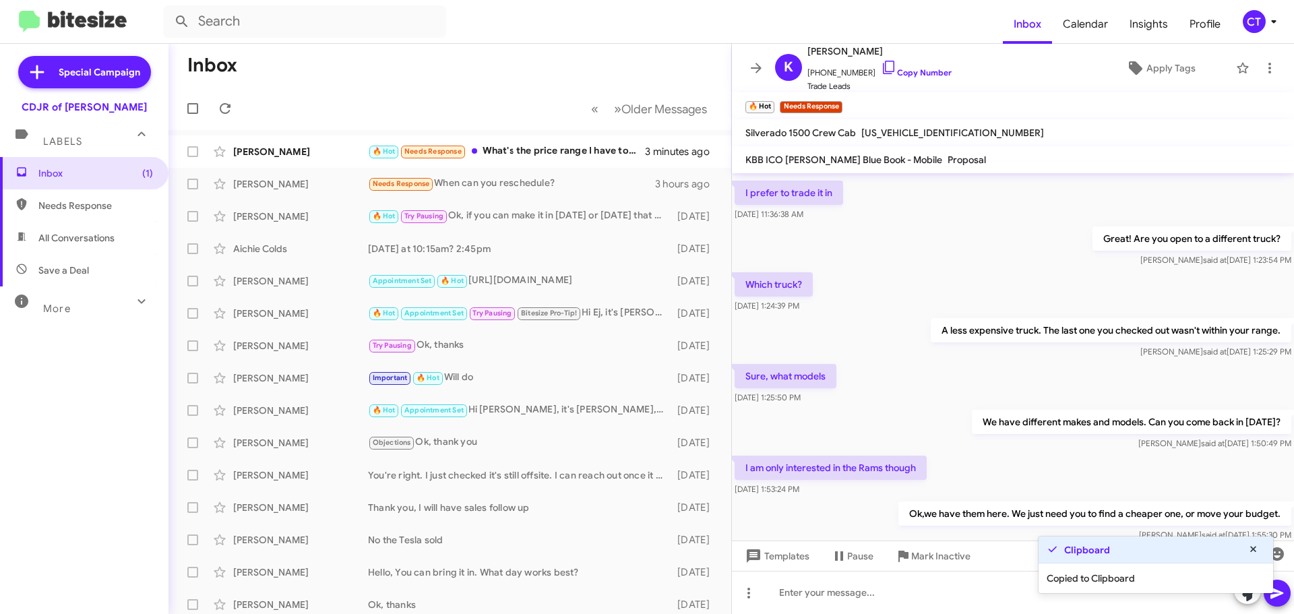
scroll to position [0, 0]
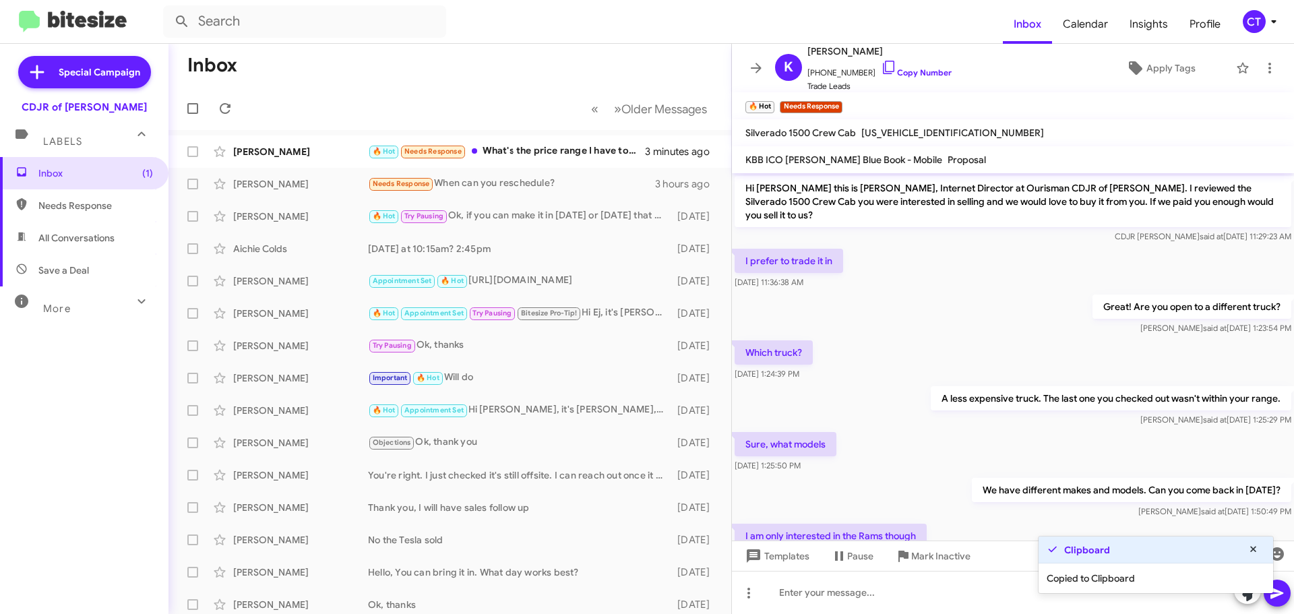
drag, startPoint x: 740, startPoint y: 241, endPoint x: 907, endPoint y: 259, distance: 168.1
click at [909, 261] on div "I prefer to trade it in [DATE] 11:36:38 AM" at bounding box center [1013, 269] width 562 height 46
click at [945, 273] on div "I prefer to trade it in Oct 13, 2025, 11:36:38 AM" at bounding box center [1013, 269] width 562 height 46
click at [888, 246] on div "I prefer to trade it in Oct 13, 2025, 11:36:38 AM" at bounding box center [1013, 269] width 562 height 46
click at [758, 230] on div "CDJR Bowie said at Oct 13, 2025, 11:29:23 AM" at bounding box center [1012, 236] width 556 height 13
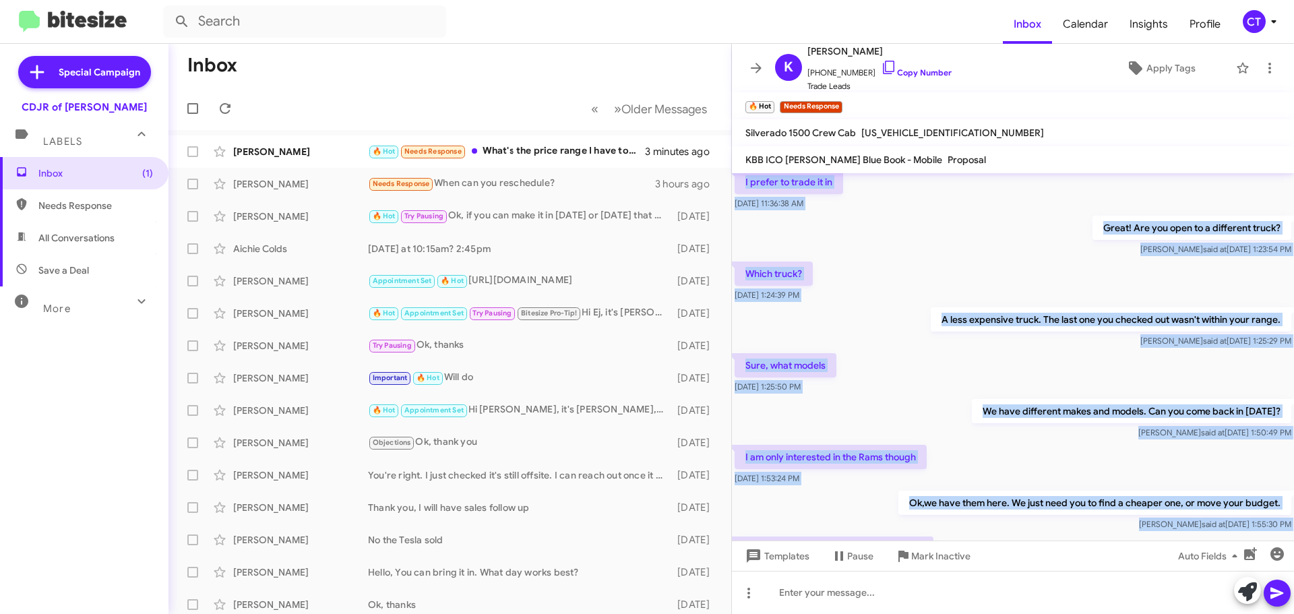
scroll to position [138, 0]
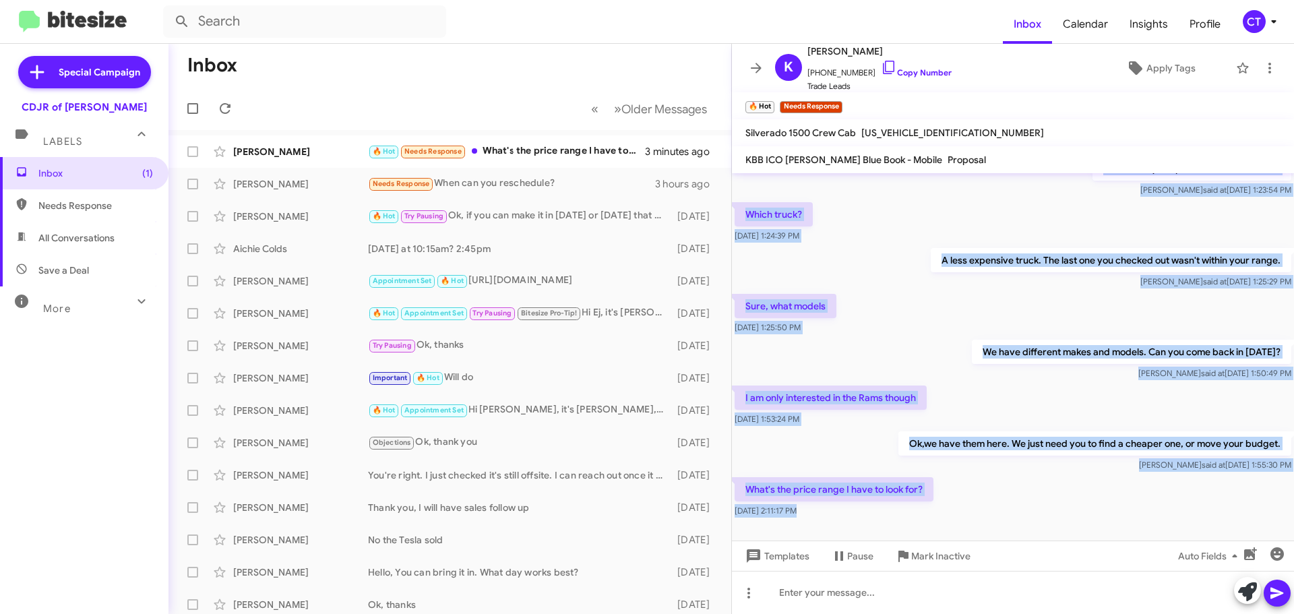
drag, startPoint x: 737, startPoint y: 239, endPoint x: 1060, endPoint y: 443, distance: 382.4
click at [1145, 552] on div "Hi Kamel this is Ciara Taylor, Internet Director at Ourisman CDJR of Bowie. I r…" at bounding box center [1013, 393] width 562 height 441
copy div "I prefer to trade it in Oct 13, 2025, 11:36:38 AM Great! Are you open to a diff…"
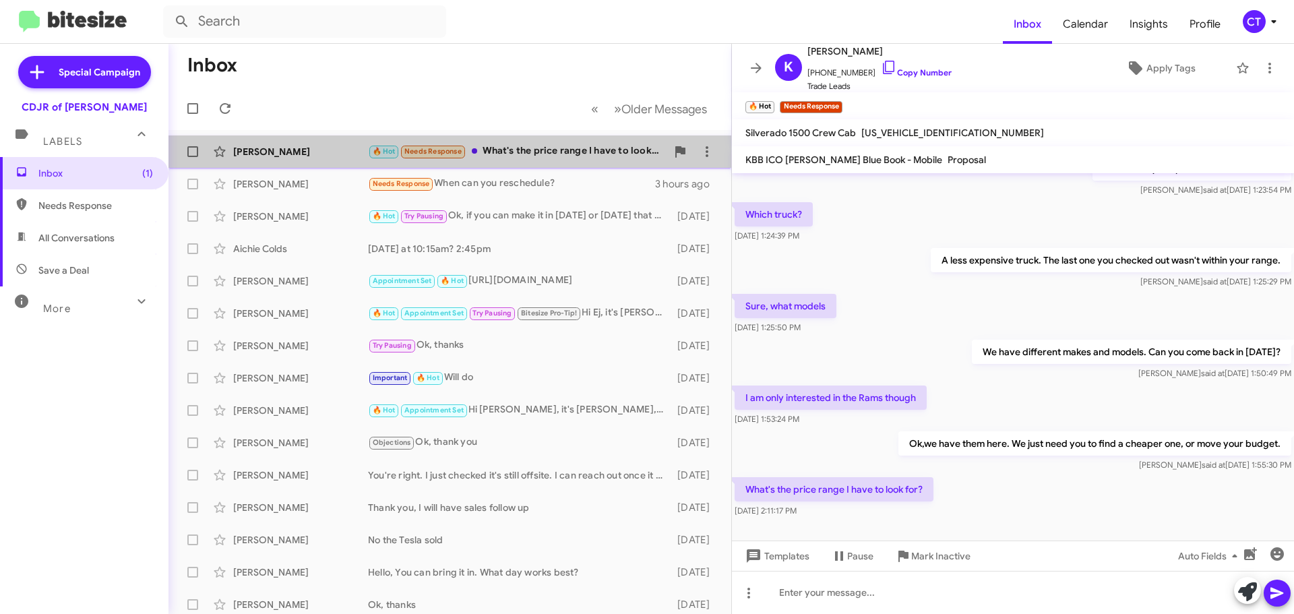
click at [565, 156] on div "🔥 Hot Needs Response What's the price range I have to look for?" at bounding box center [517, 151] width 298 height 15
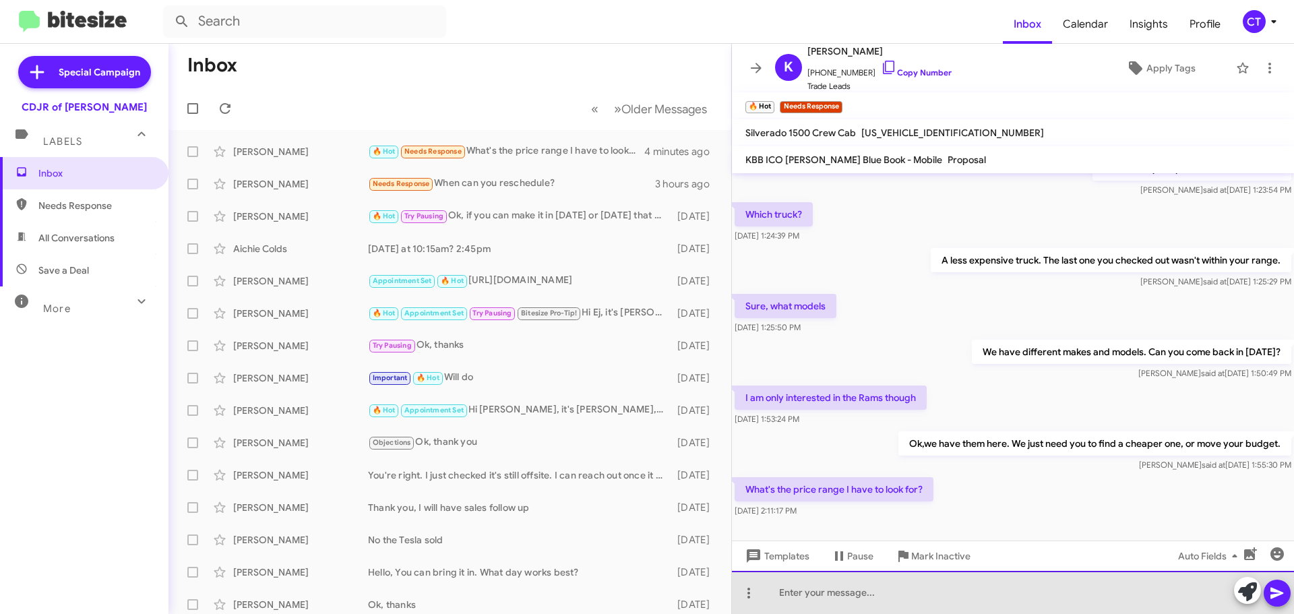
click at [902, 596] on div at bounding box center [1013, 592] width 562 height 43
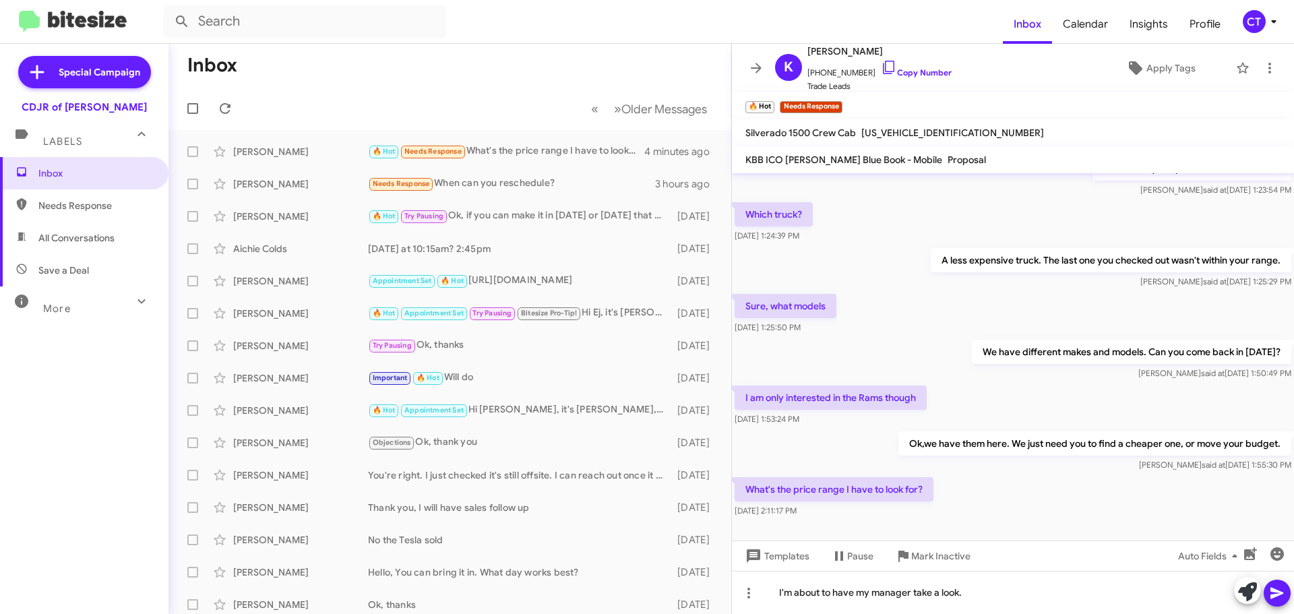
click at [1285, 589] on button at bounding box center [1276, 592] width 27 height 27
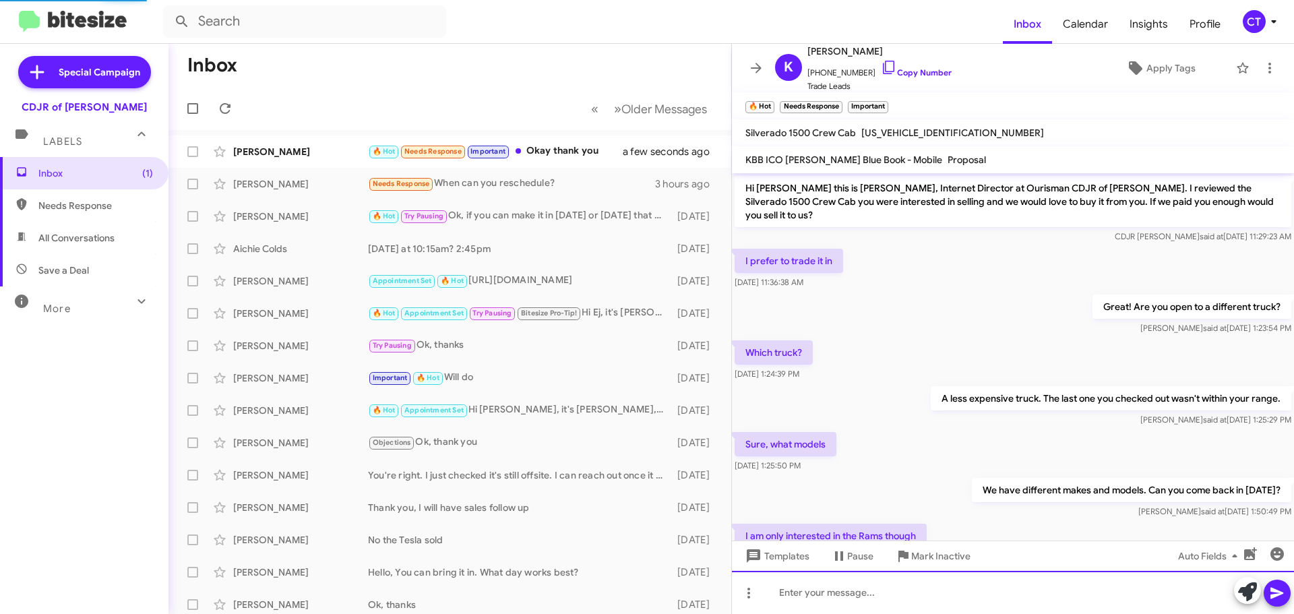
scroll to position [236, 0]
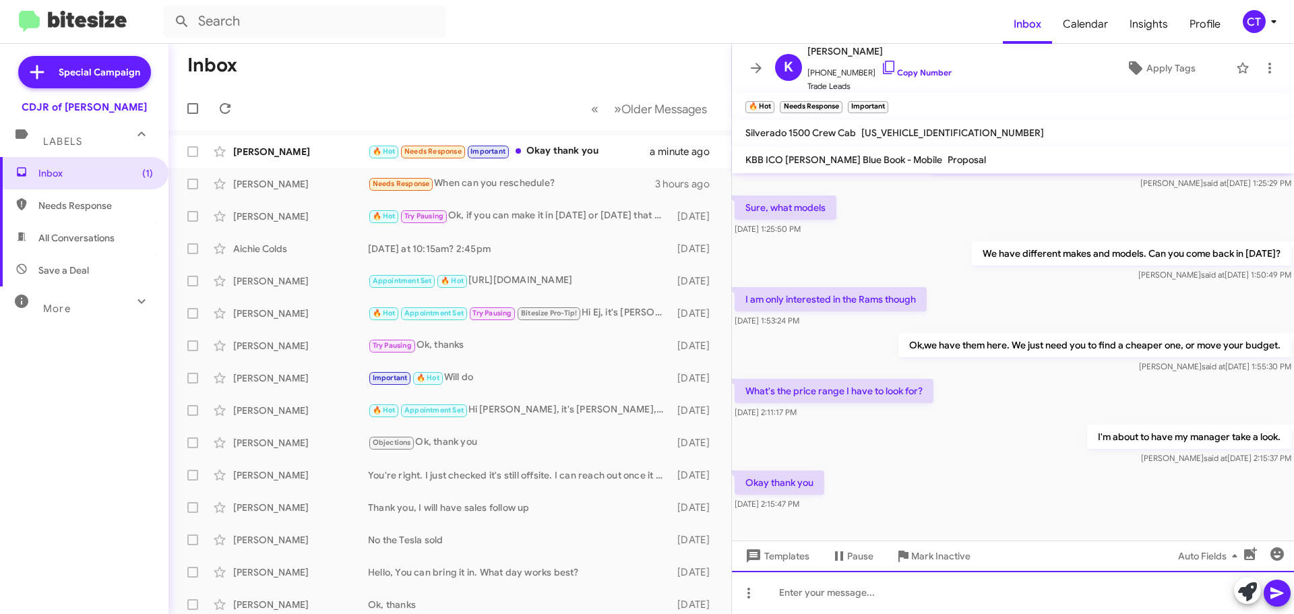
click at [885, 590] on div at bounding box center [1013, 592] width 562 height 43
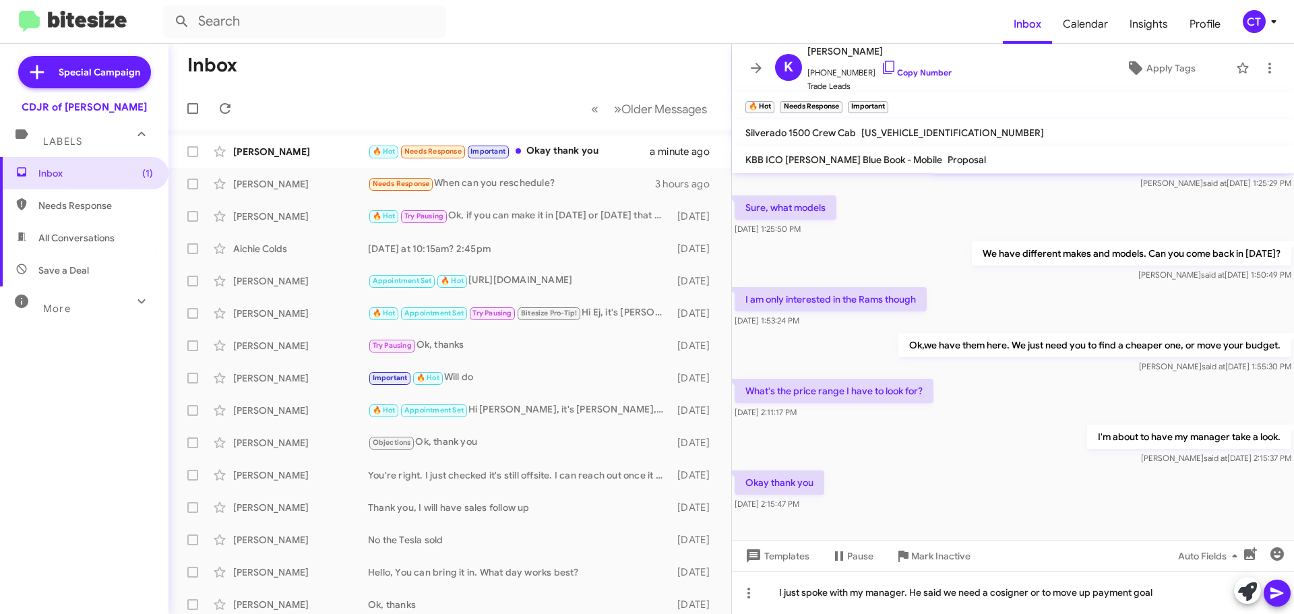
click at [1279, 591] on icon at bounding box center [1277, 593] width 16 height 16
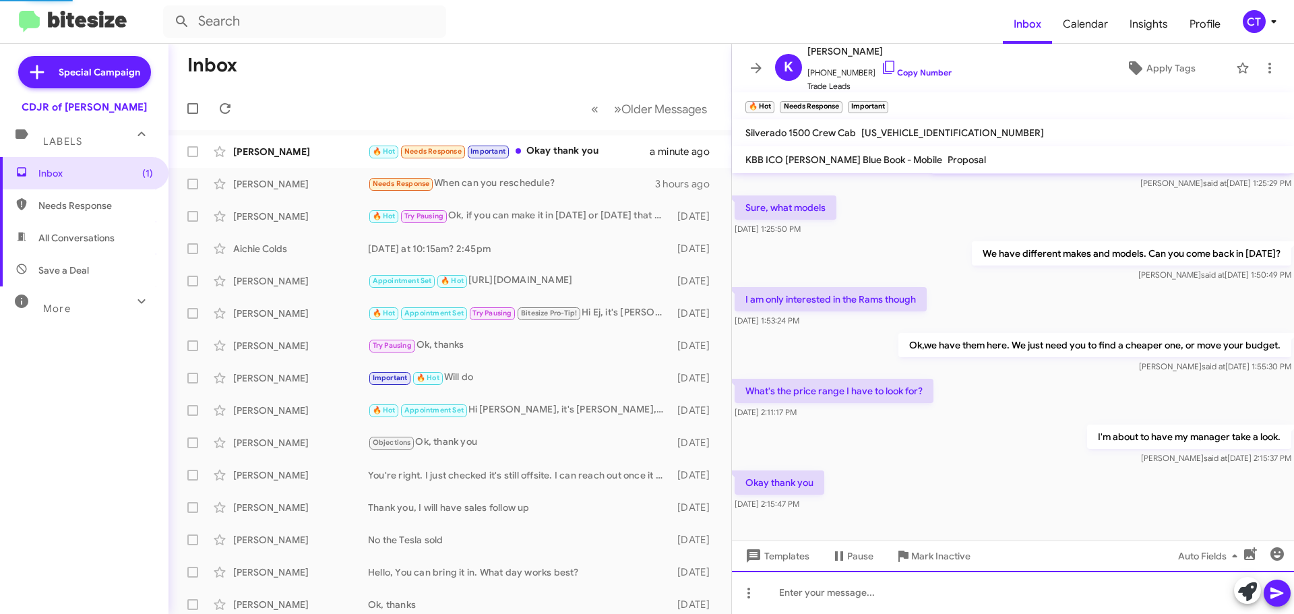
scroll to position [0, 0]
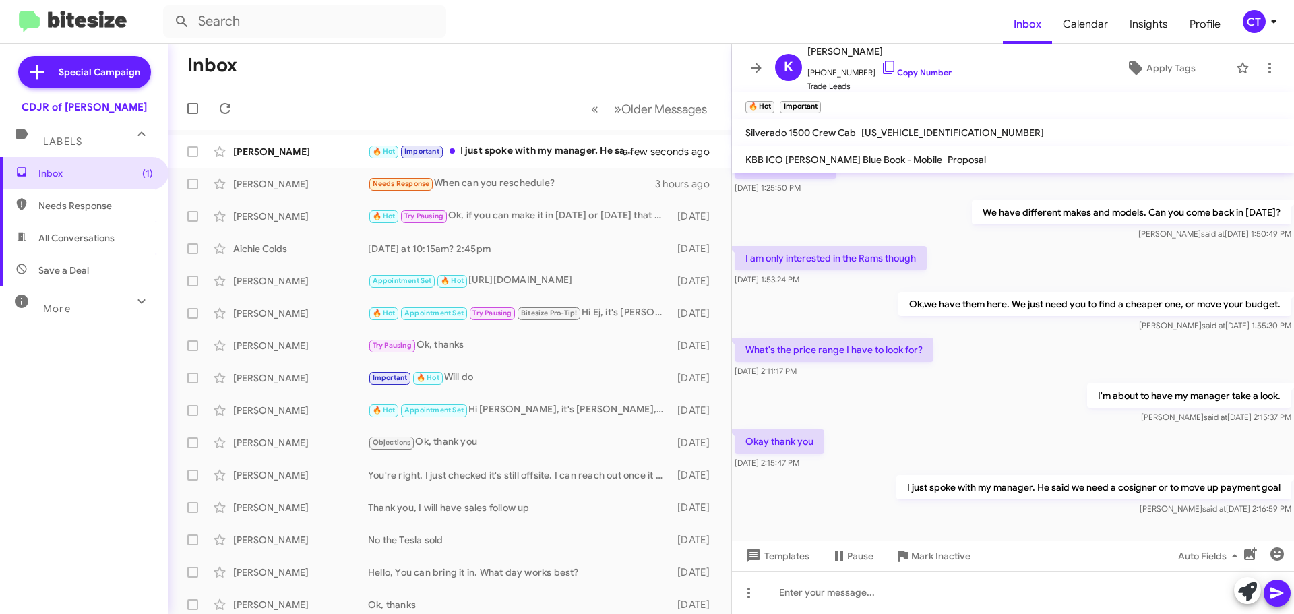
scroll to position [286, 0]
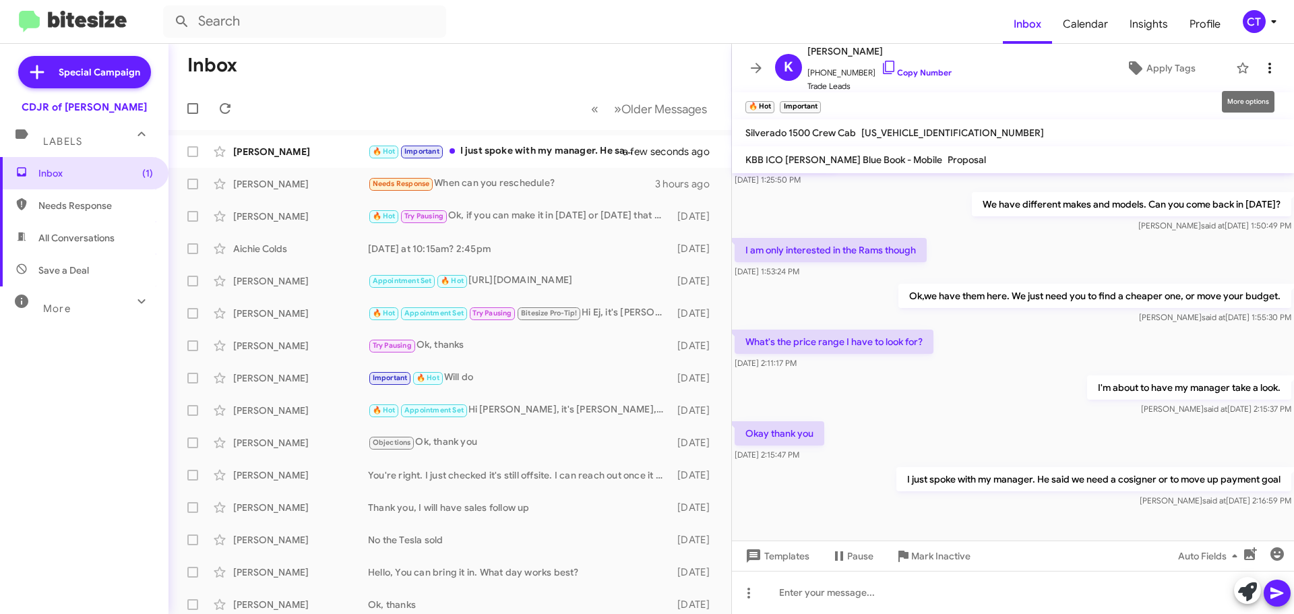
click at [1265, 64] on icon at bounding box center [1269, 68] width 16 height 16
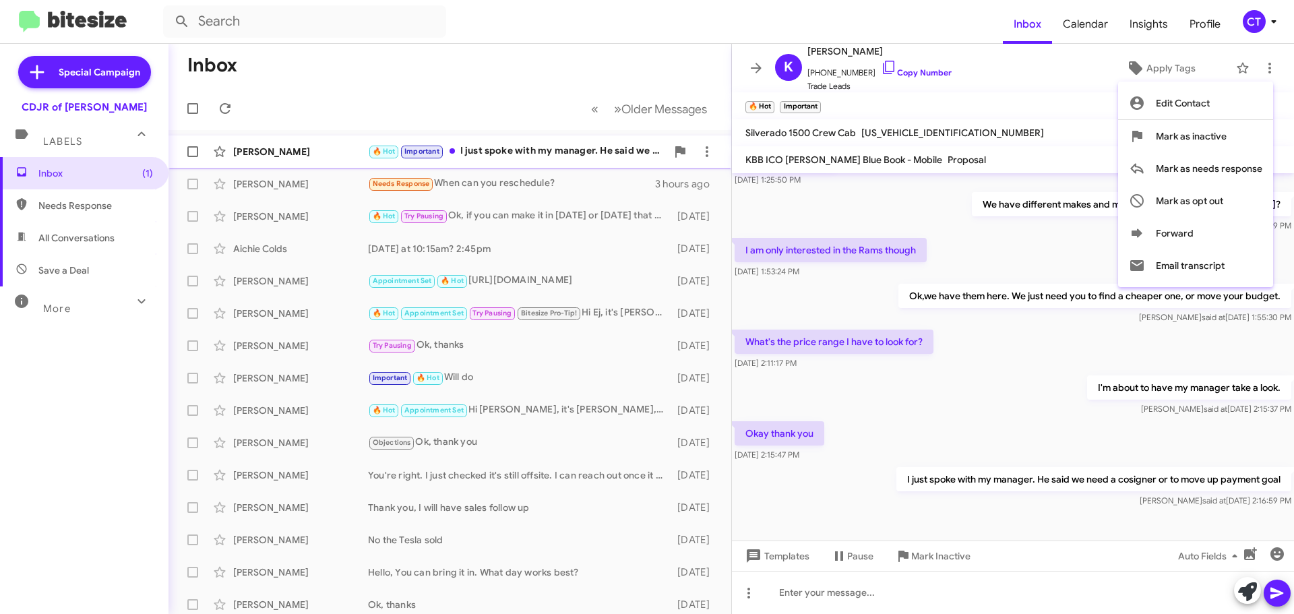
click at [478, 158] on div at bounding box center [647, 307] width 1294 height 614
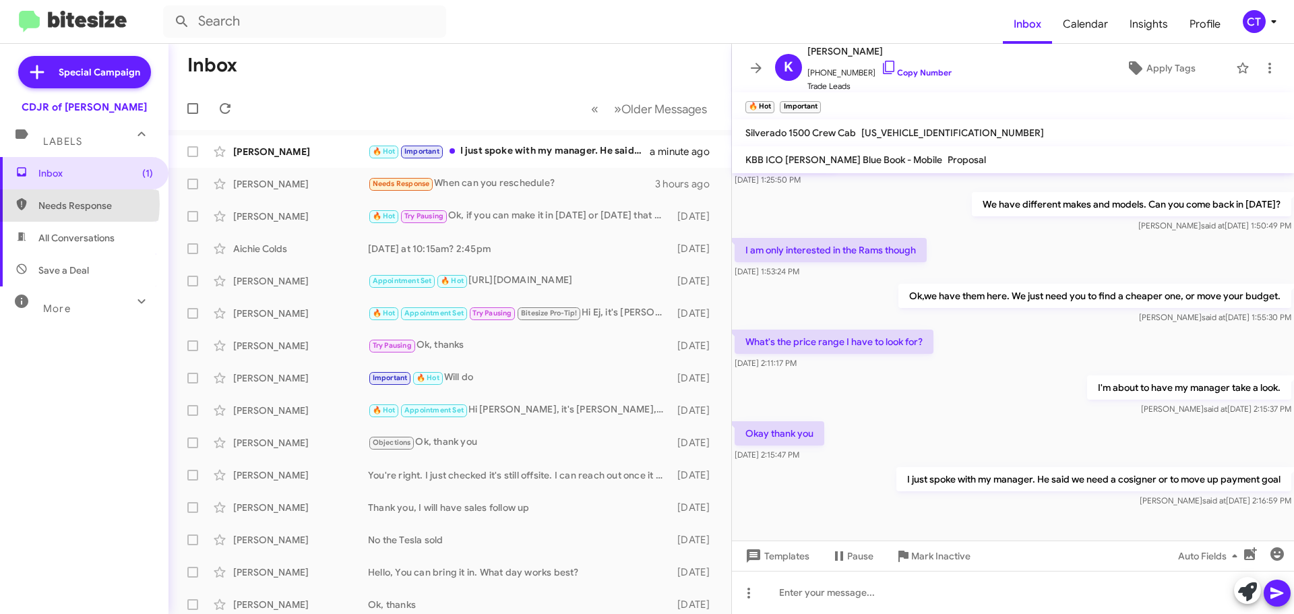
click at [59, 204] on span "Needs Response" at bounding box center [95, 205] width 115 height 13
type input "in:needs-response"
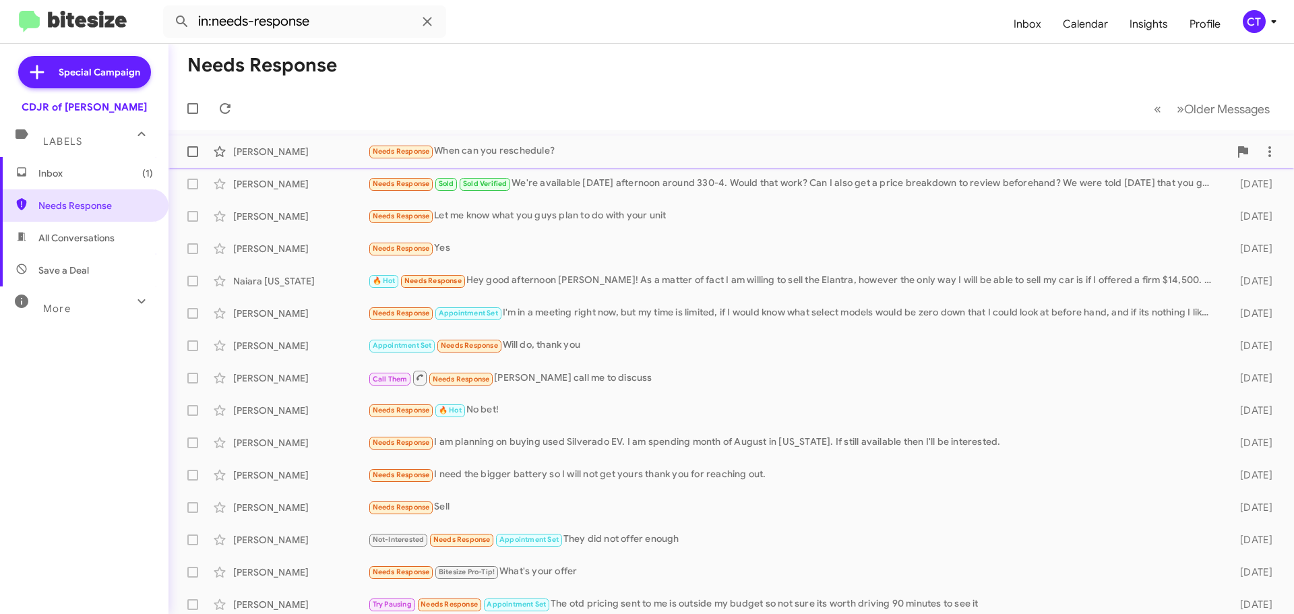
click at [792, 149] on div "Needs Response When can you reschedule?" at bounding box center [798, 151] width 861 height 15
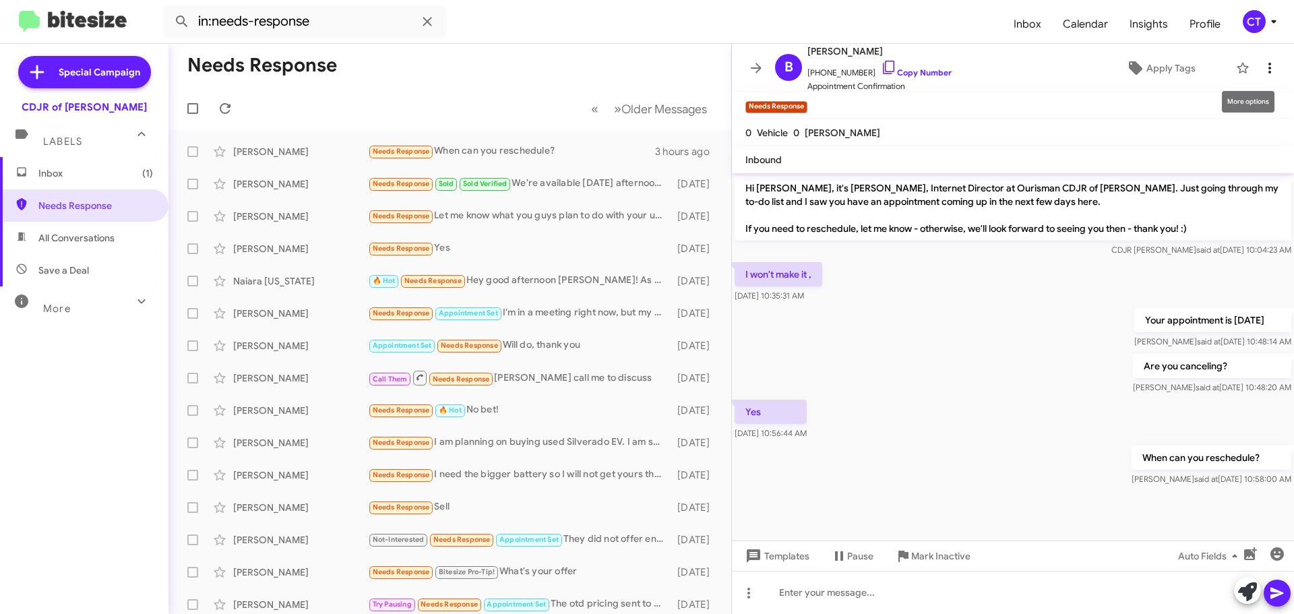
click at [1261, 61] on icon at bounding box center [1269, 68] width 16 height 16
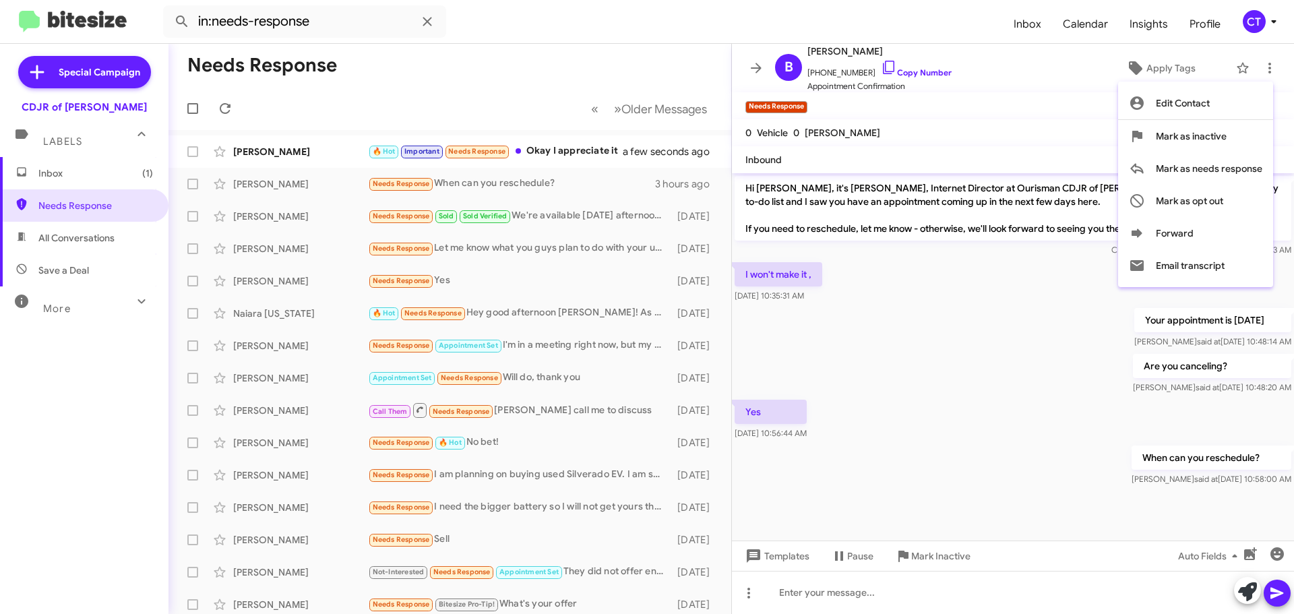
click at [1029, 597] on div at bounding box center [647, 307] width 1294 height 614
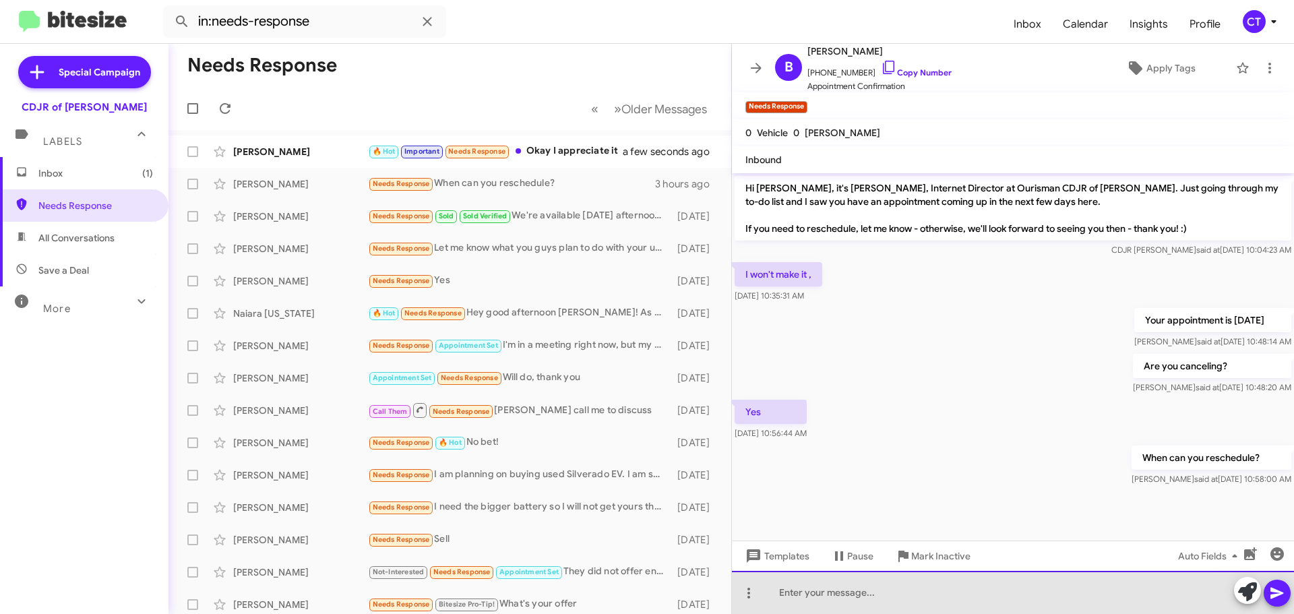
click at [912, 593] on div at bounding box center [1013, 592] width 562 height 43
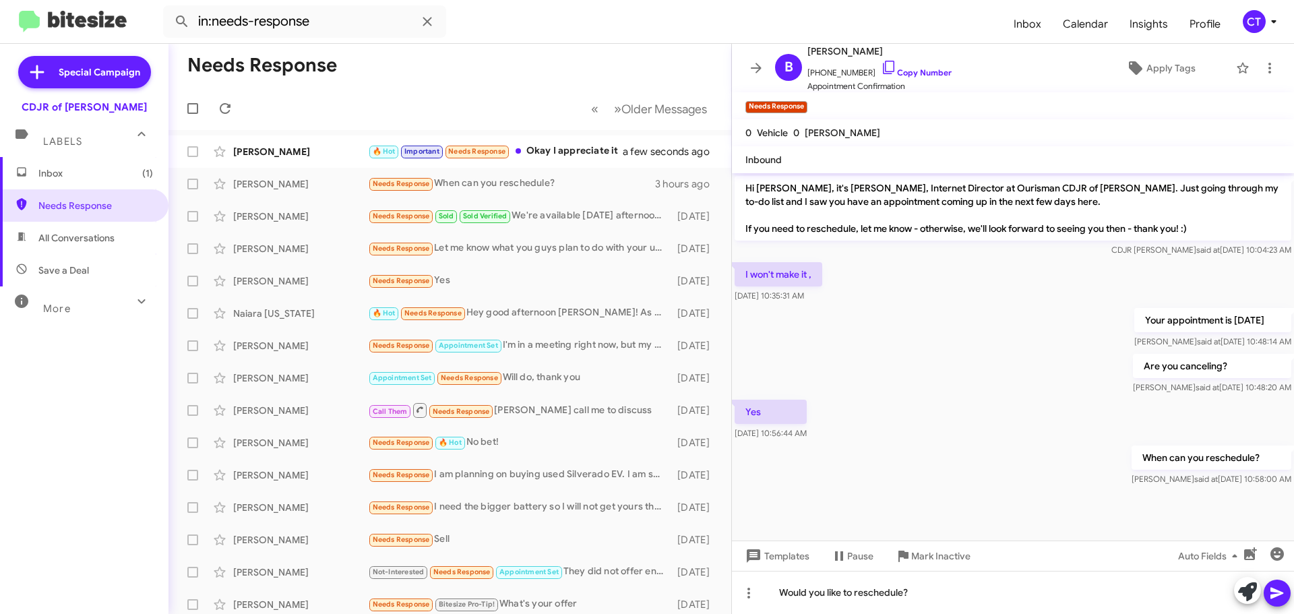
click at [1279, 592] on icon at bounding box center [1276, 592] width 13 height 11
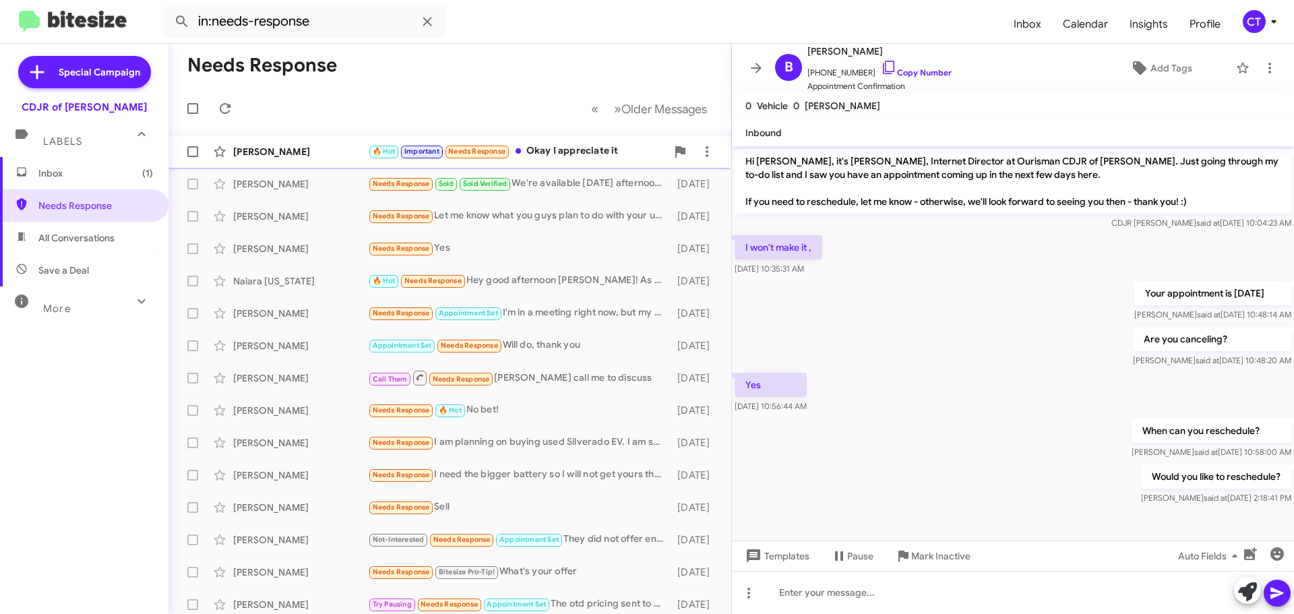
click at [543, 150] on div "🔥 Hot Important Needs Response Okay I appreciate it" at bounding box center [517, 151] width 298 height 15
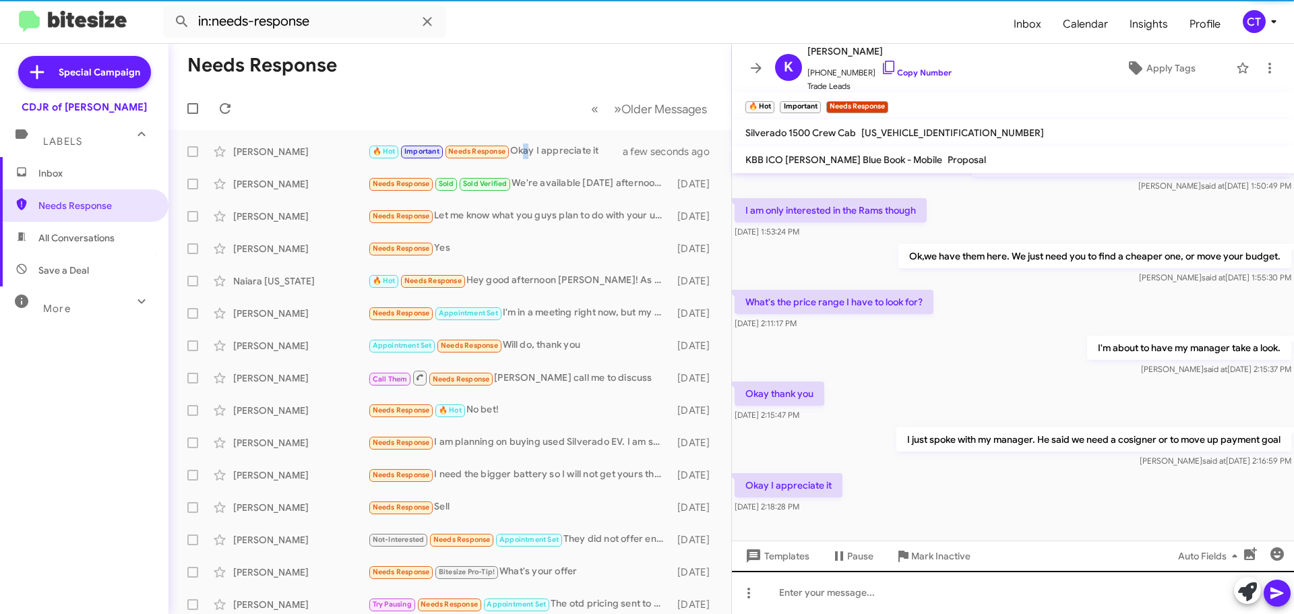
scroll to position [335, 0]
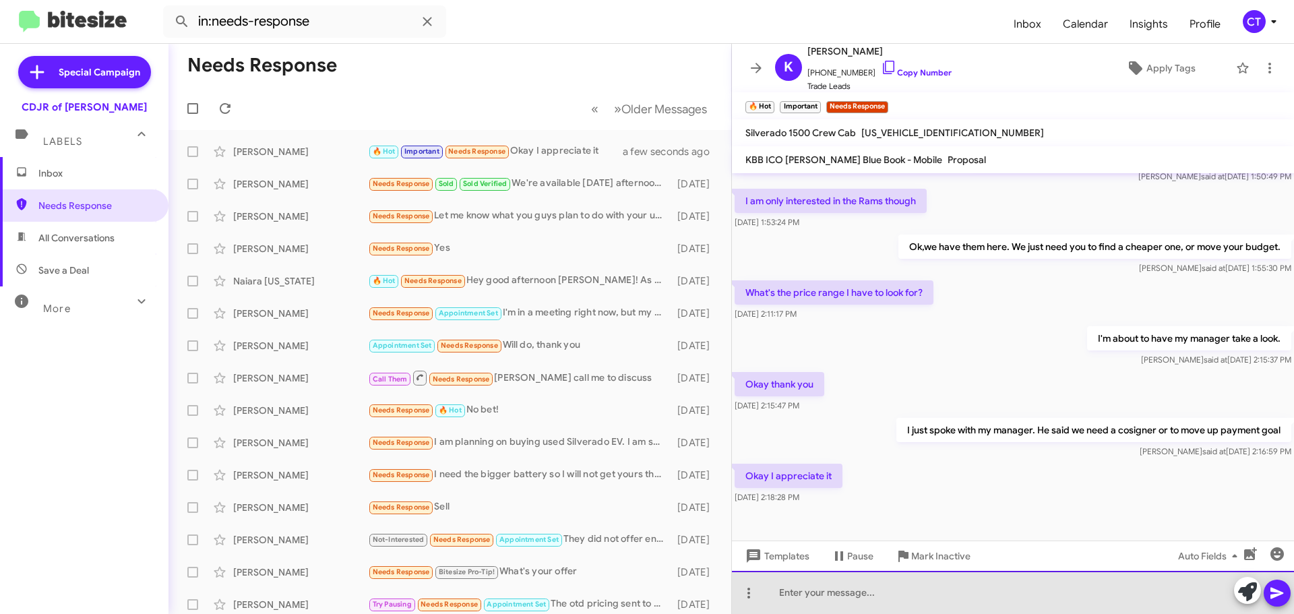
click at [861, 595] on div at bounding box center [1013, 592] width 562 height 43
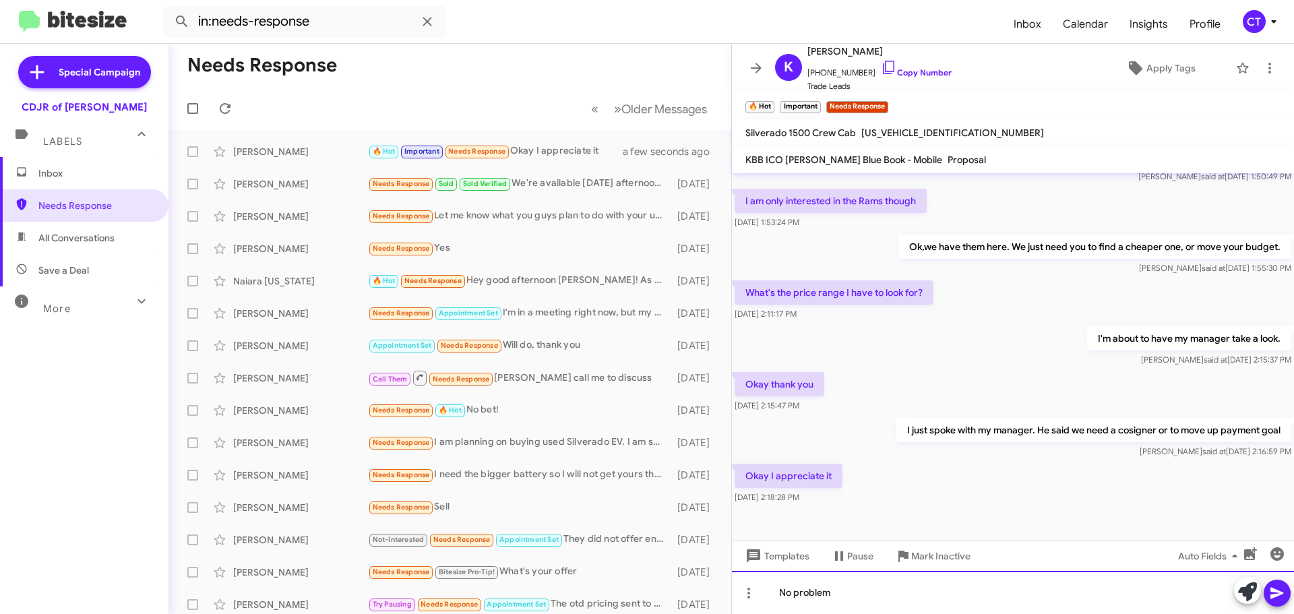
click at [1292, 587] on div "No problem" at bounding box center [1013, 592] width 562 height 43
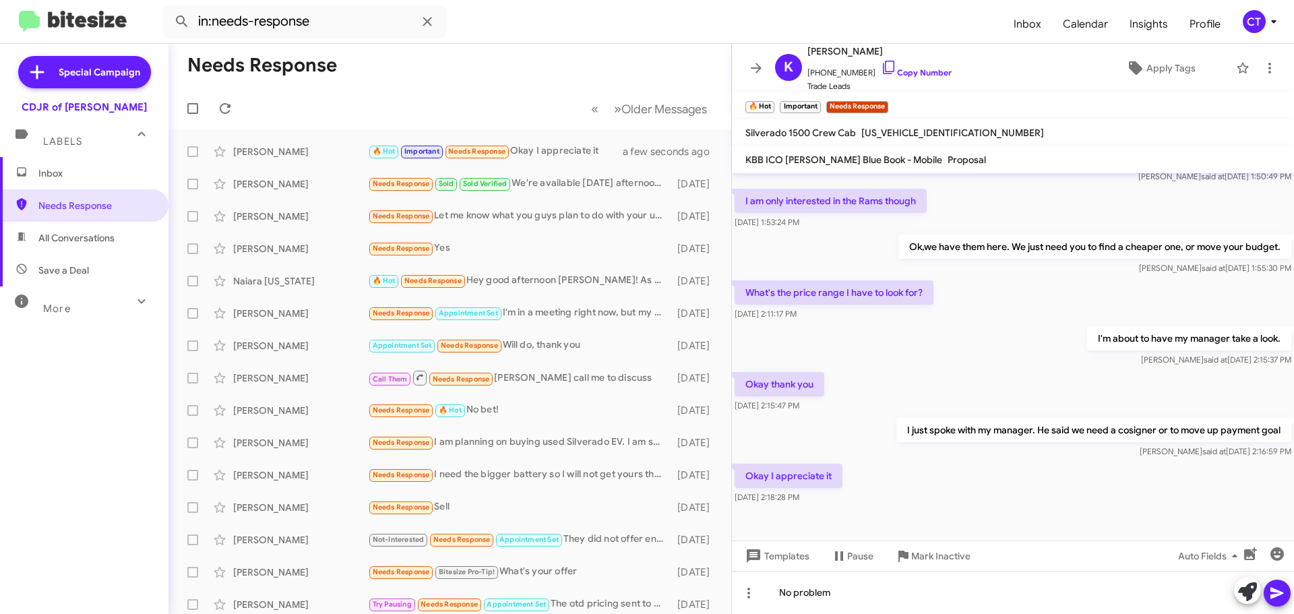
click at [1284, 589] on icon at bounding box center [1277, 593] width 16 height 16
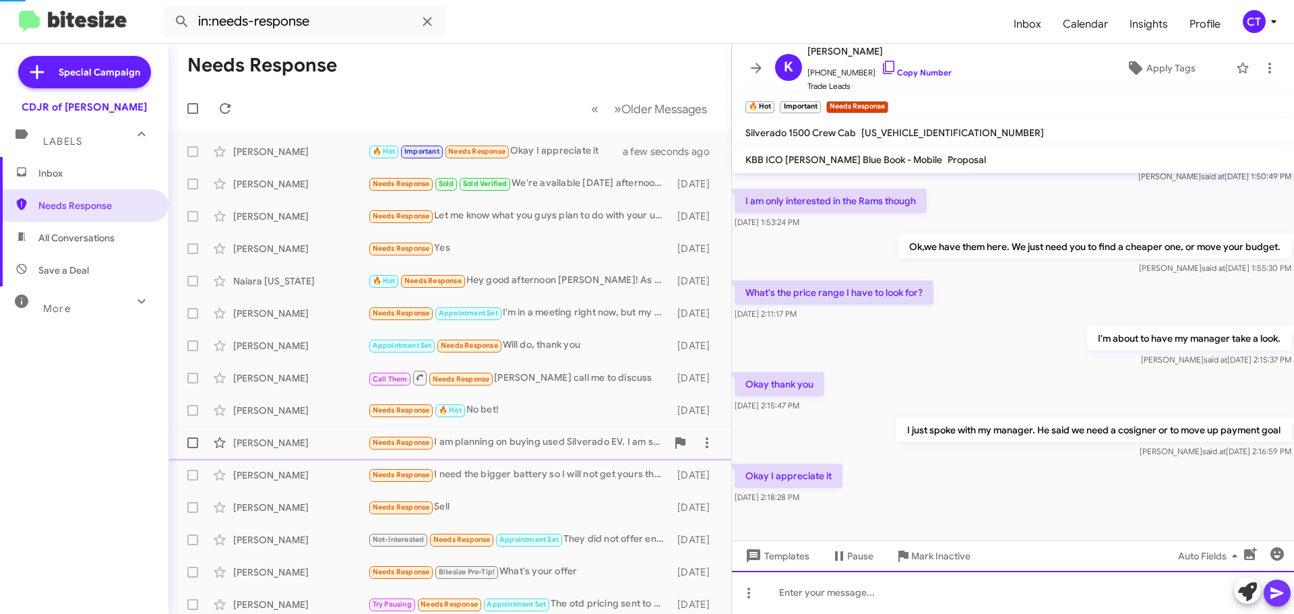
scroll to position [0, 0]
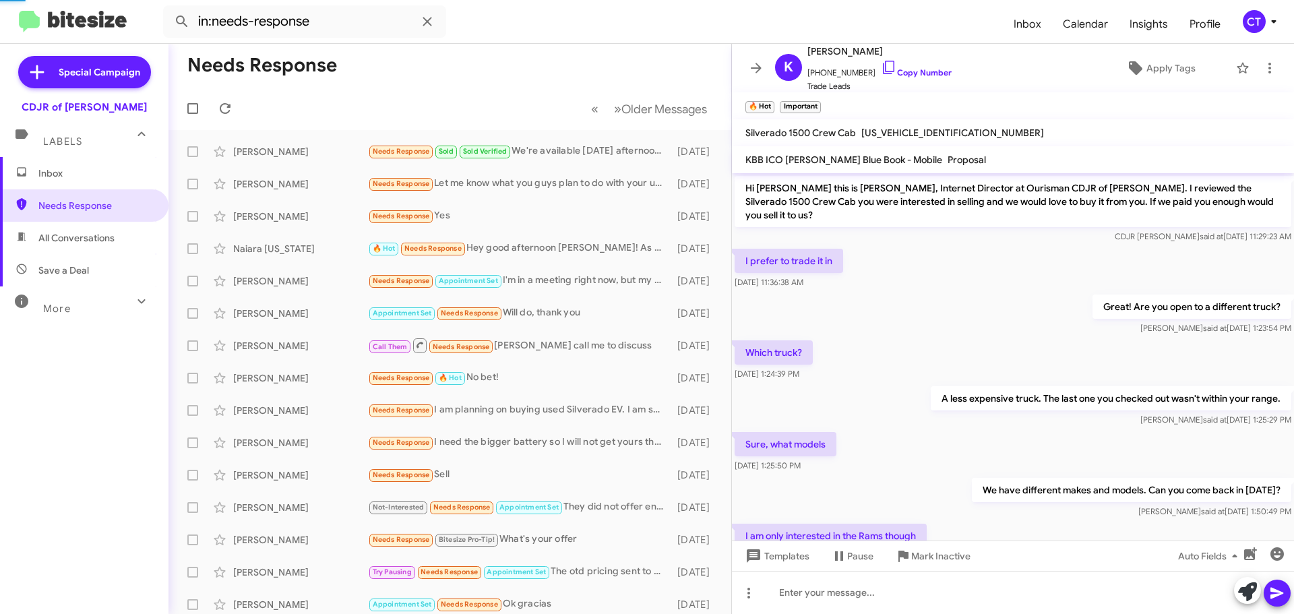
click at [1277, 24] on icon at bounding box center [1273, 21] width 16 height 16
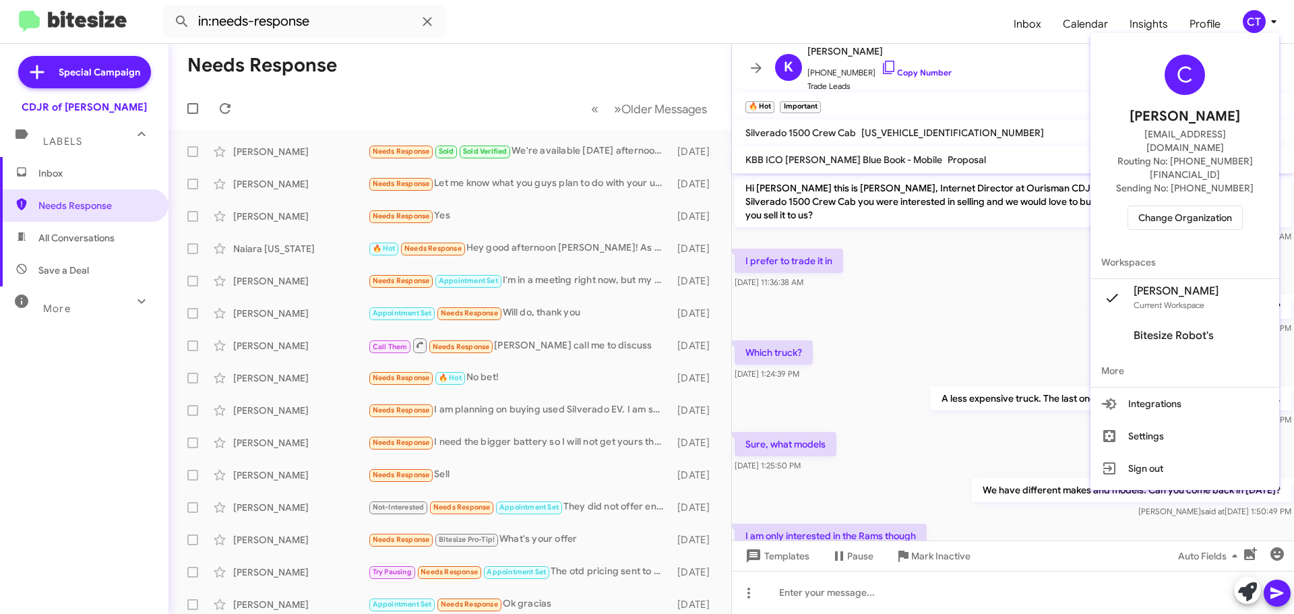
click at [1191, 206] on span "Change Organization" at bounding box center [1185, 217] width 94 height 23
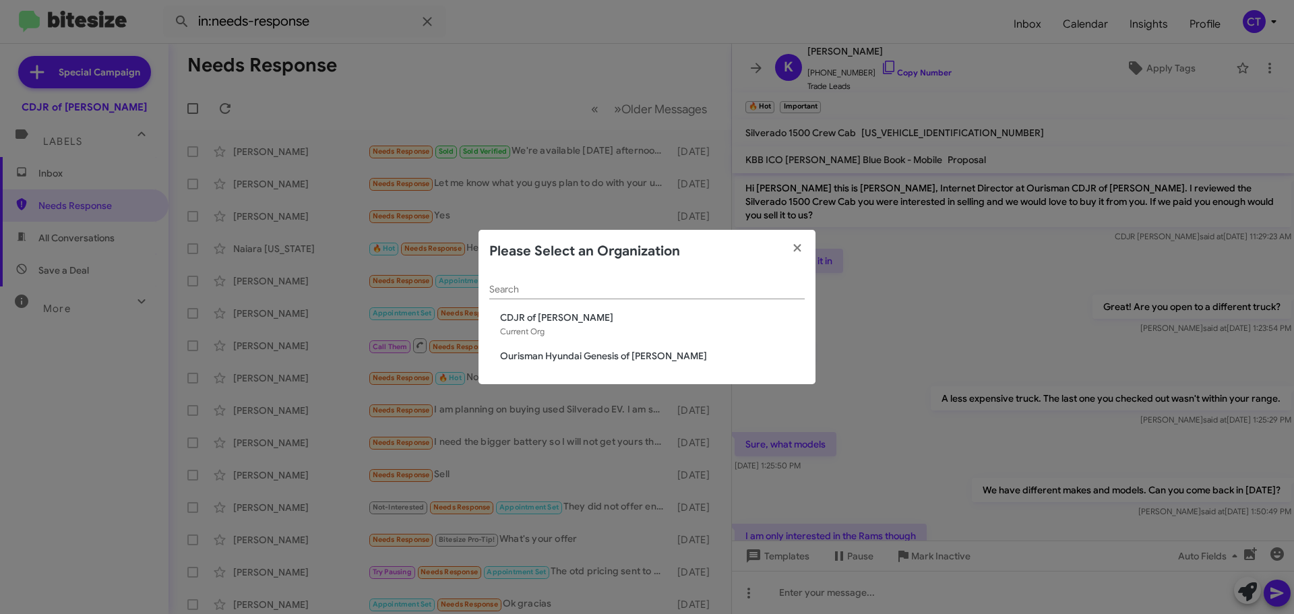
click at [573, 358] on span "Ourisman Hyundai Genesis of [PERSON_NAME]" at bounding box center [652, 355] width 305 height 13
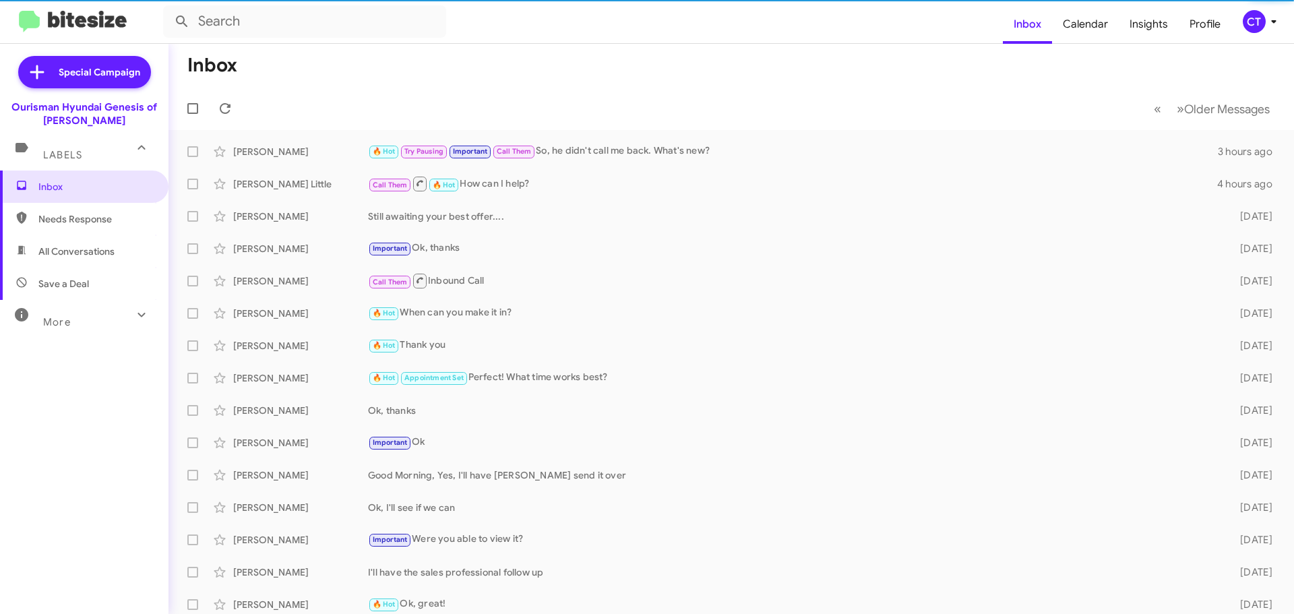
click at [1257, 20] on div "CT" at bounding box center [1253, 21] width 23 height 23
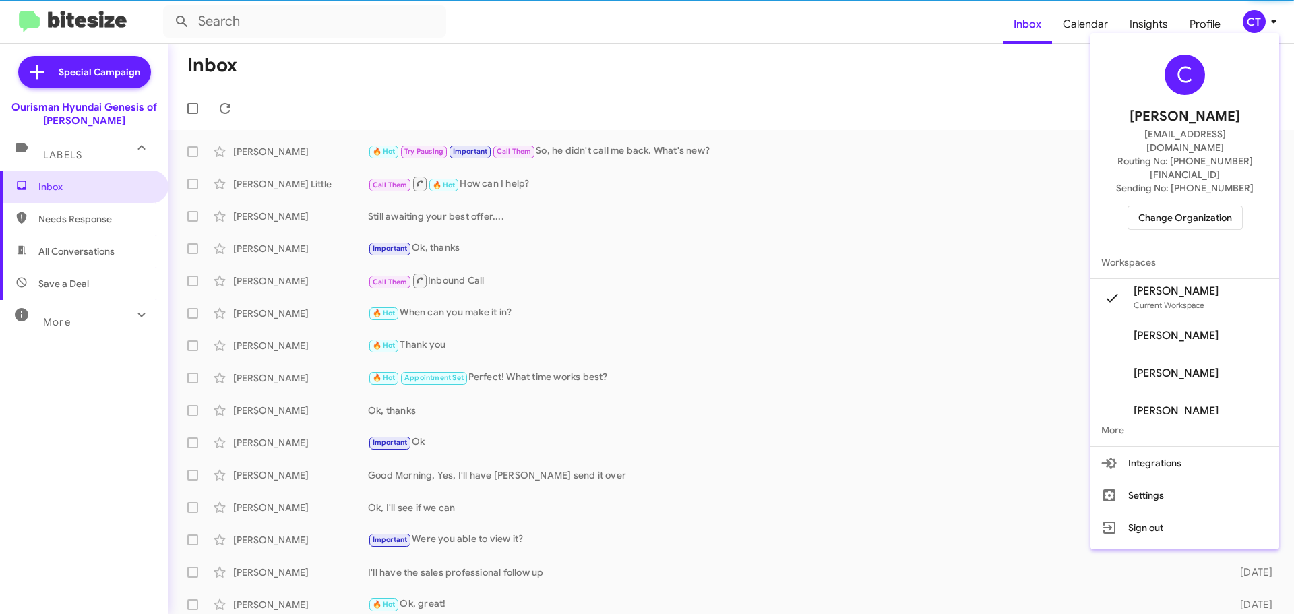
click at [1169, 206] on span "Change Organization" at bounding box center [1185, 217] width 94 height 23
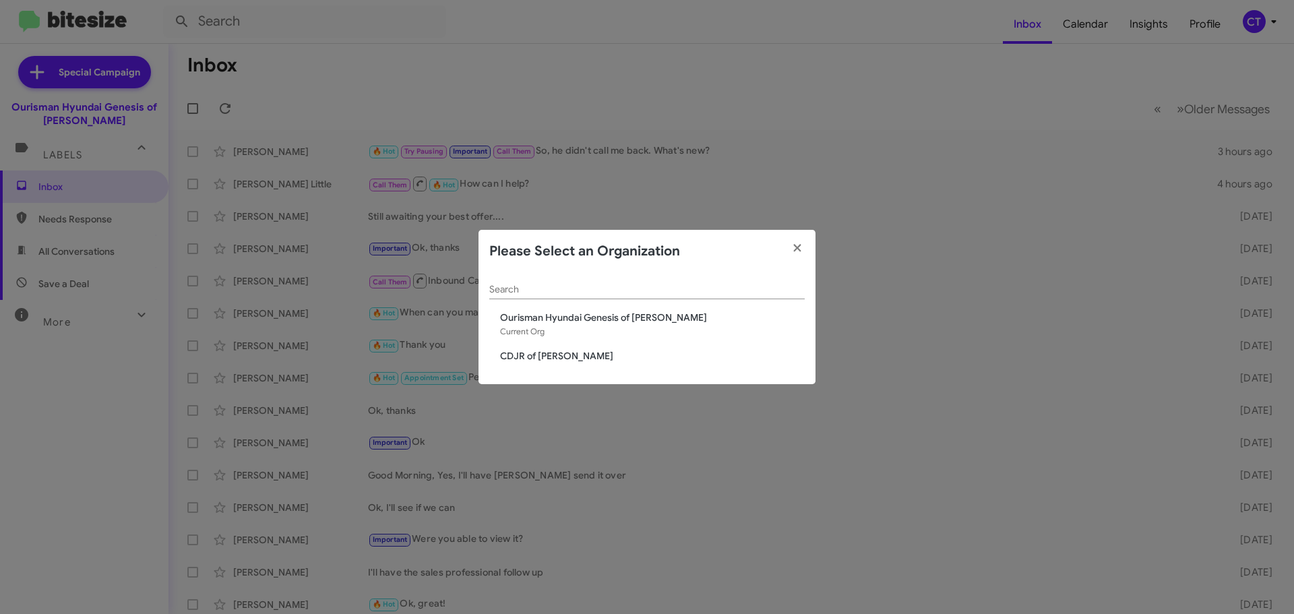
click at [558, 358] on span "CDJR of [PERSON_NAME]" at bounding box center [652, 355] width 305 height 13
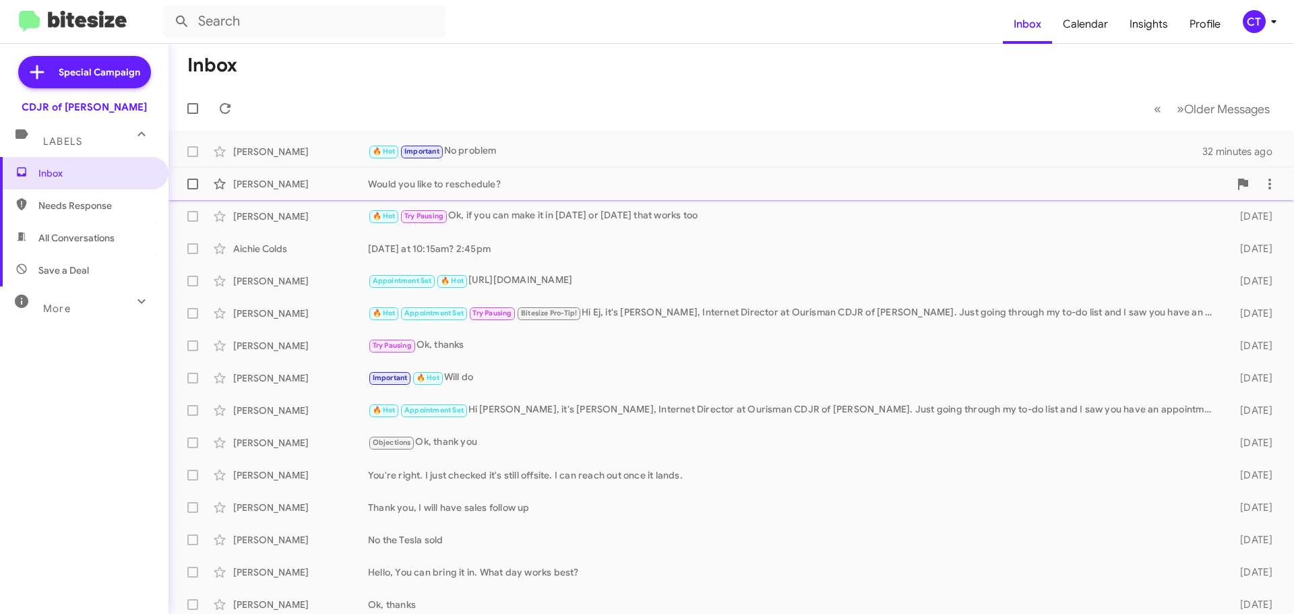
click at [521, 179] on div "Would you like to reschedule?" at bounding box center [798, 183] width 861 height 13
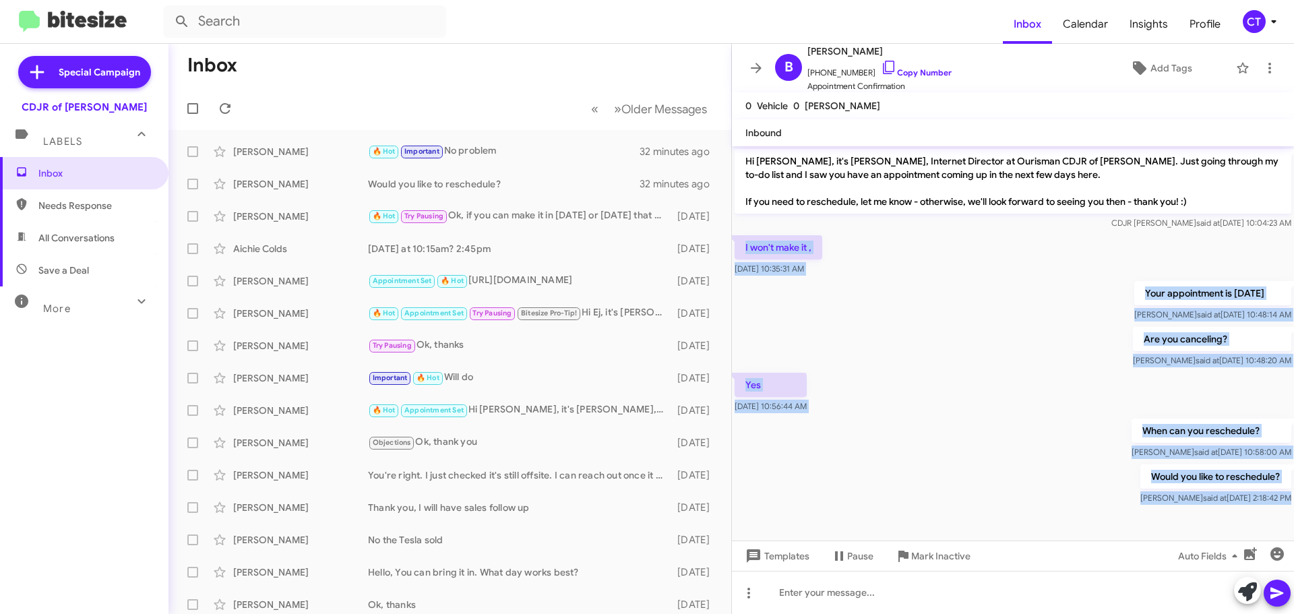
drag, startPoint x: 738, startPoint y: 244, endPoint x: 1285, endPoint y: 517, distance: 611.9
click at [1285, 517] on cdk-virtual-scroll-viewport "Hi [PERSON_NAME], it's [PERSON_NAME], Internet Director at Ourisman CDJR of [PE…" at bounding box center [1013, 343] width 562 height 394
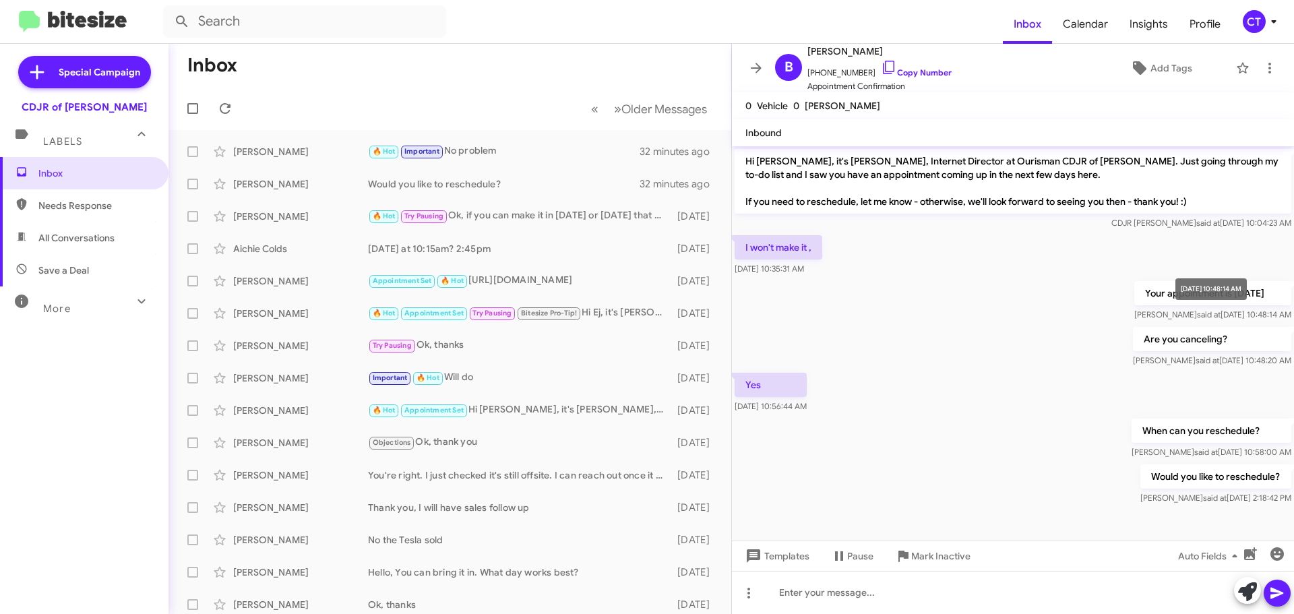
drag, startPoint x: 1206, startPoint y: 311, endPoint x: 814, endPoint y: 254, distance: 396.2
click at [927, 246] on div "I won't make it , [DATE] 10:35:31 AM" at bounding box center [1013, 255] width 562 height 46
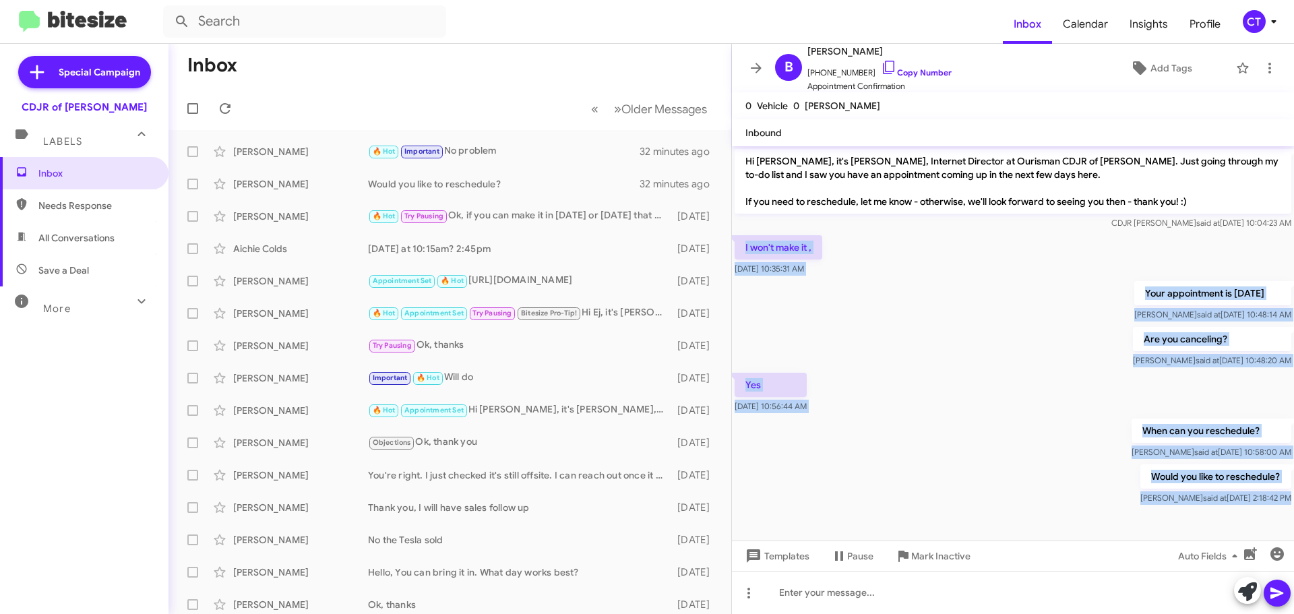
drag, startPoint x: 742, startPoint y: 247, endPoint x: 1081, endPoint y: 550, distance: 454.7
click at [1081, 550] on div "Hi [PERSON_NAME], it's [PERSON_NAME], Internet Director at Ourisman CDJR of [PE…" at bounding box center [1013, 380] width 562 height 468
copy div "I won't make it , [DATE] 10:35:31 AM Your appointment is [DATE] [PERSON_NAME] s…"
